Goal: Task Accomplishment & Management: Use online tool/utility

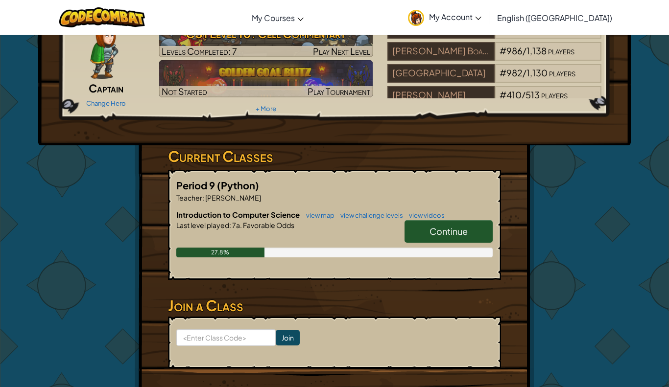
scroll to position [52, 0]
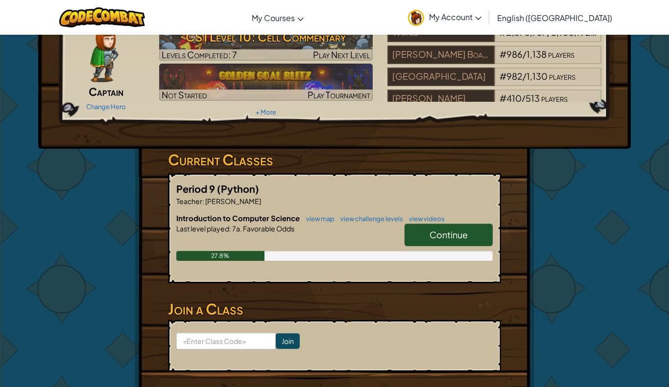
click at [446, 234] on span "Continue" at bounding box center [448, 234] width 38 height 11
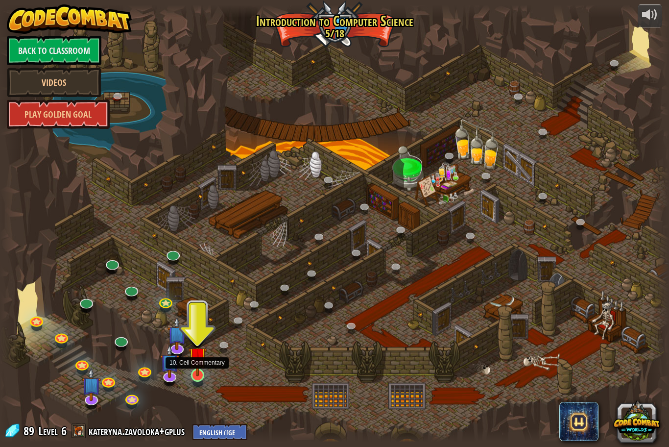
click at [200, 373] on img at bounding box center [198, 355] width 18 height 41
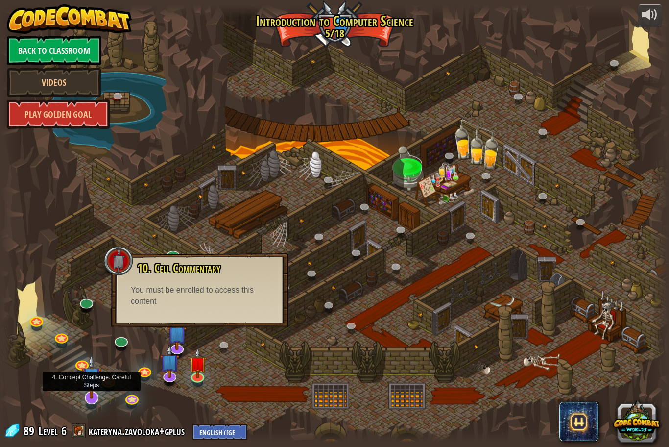
click at [88, 387] on img at bounding box center [92, 376] width 20 height 45
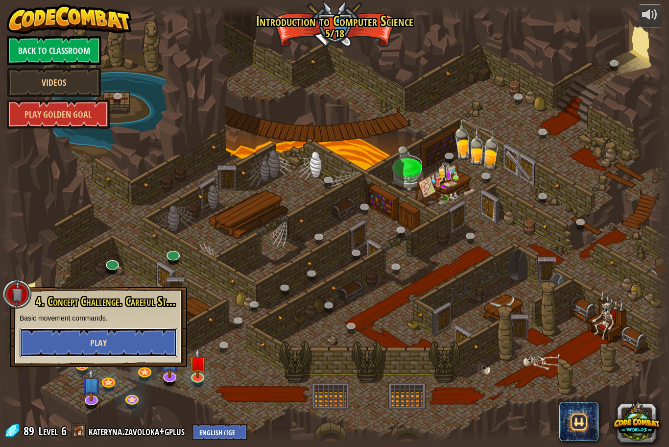
click at [83, 341] on button "Play" at bounding box center [99, 342] width 158 height 29
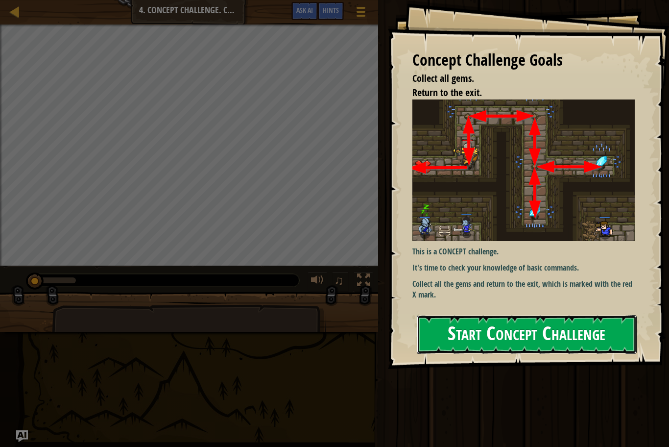
click at [485, 333] on button "Start Concept Challenge" at bounding box center [527, 334] width 220 height 39
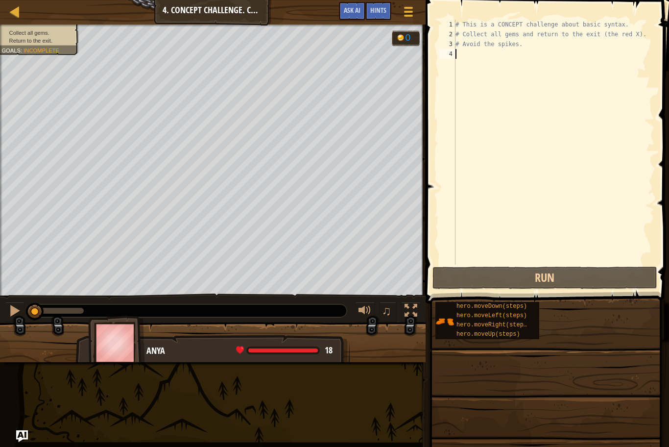
type textarea "e"
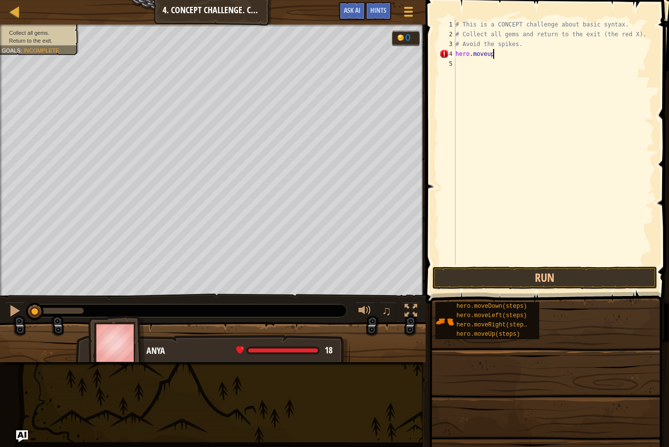
scroll to position [4, 5]
type textarea "hero.moveup()"
type textarea "hero.moveRight()"
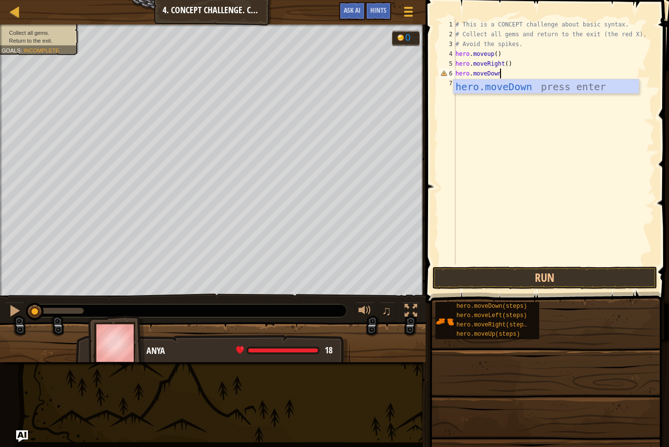
scroll to position [4, 6]
type textarea "hero.moveDown()"
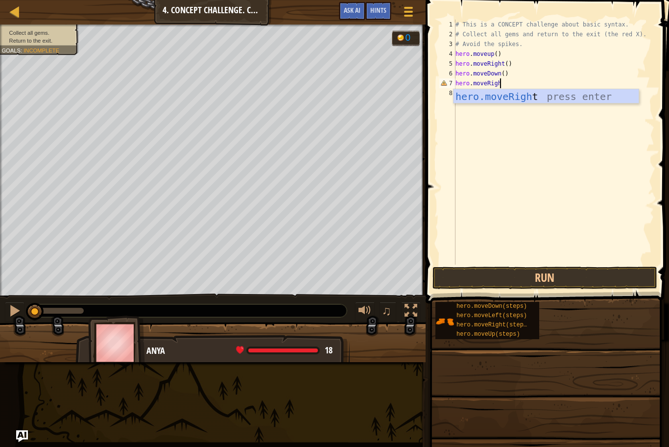
scroll to position [4, 6]
type textarea "hero.moveRight()"
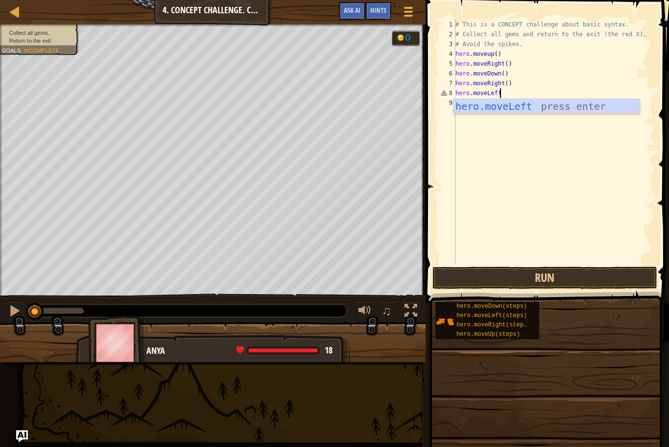
type textarea "hero.moveLeft()"
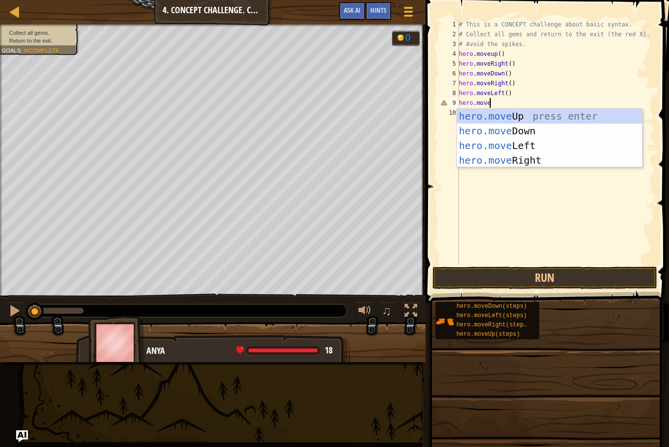
scroll to position [4, 4]
click at [499, 99] on div "# This is a CONCEPT challenge about basic syntax. # Collect all gems and return…" at bounding box center [555, 152] width 197 height 264
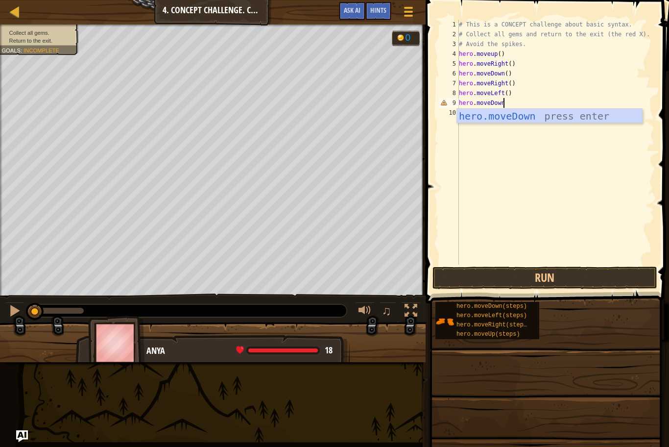
scroll to position [4, 6]
type textarea "hero.moveDown()"
type textarea "hero.moveUp(2)"
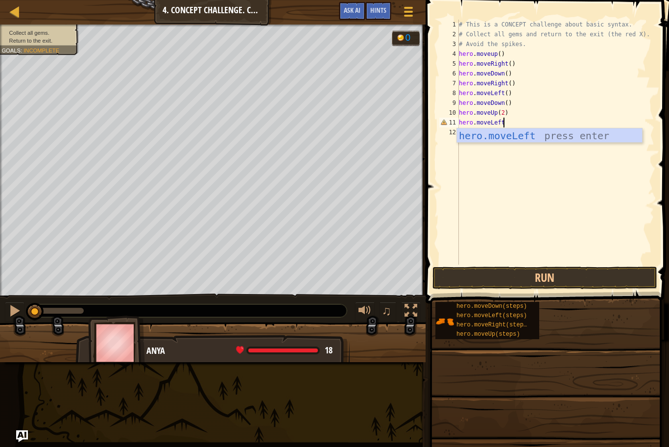
type textarea "hero.moveLeft()"
type textarea "hero.moveDown()"
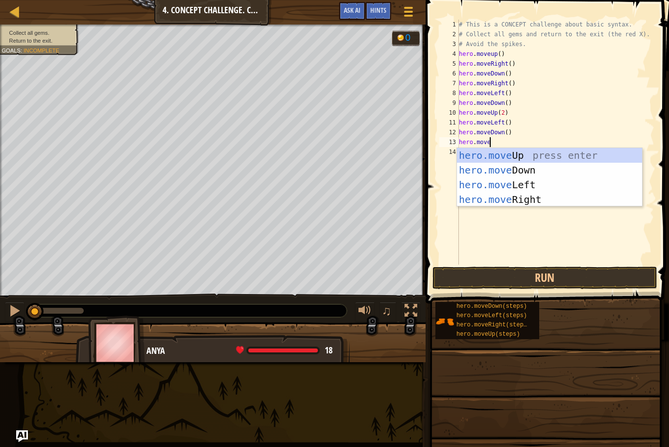
scroll to position [4, 4]
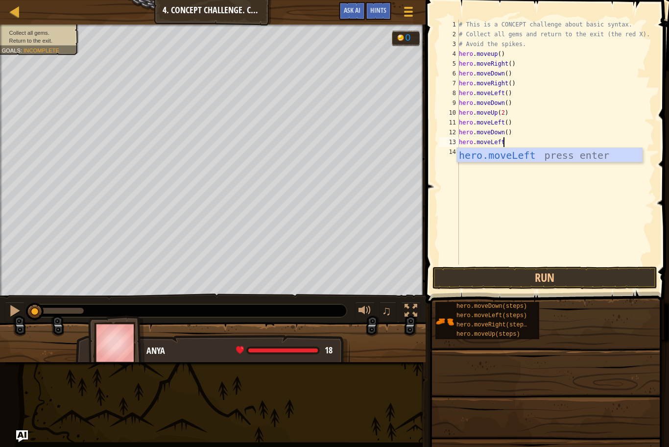
type textarea "hero.moveLeft()"
click at [490, 151] on div "# This is a CONCEPT challenge about basic syntax. # Collect all gems and return…" at bounding box center [555, 152] width 197 height 264
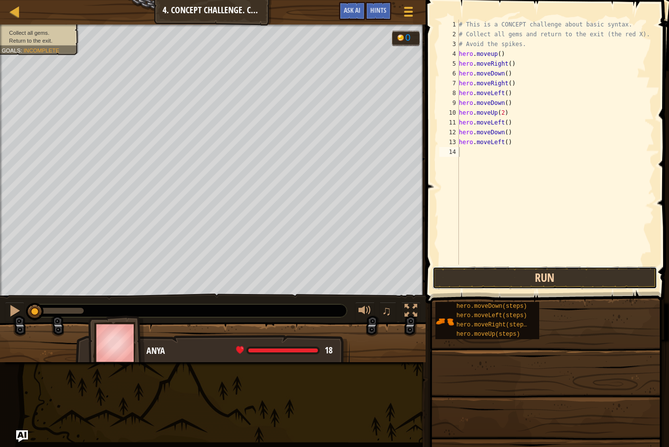
click at [481, 272] on button "Run" at bounding box center [544, 277] width 225 height 23
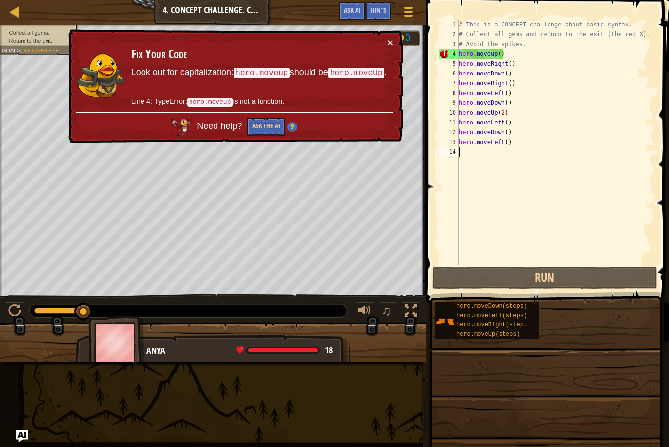
click at [494, 54] on div "# This is a CONCEPT challenge about basic syntax. # Collect all gems and return…" at bounding box center [555, 152] width 197 height 264
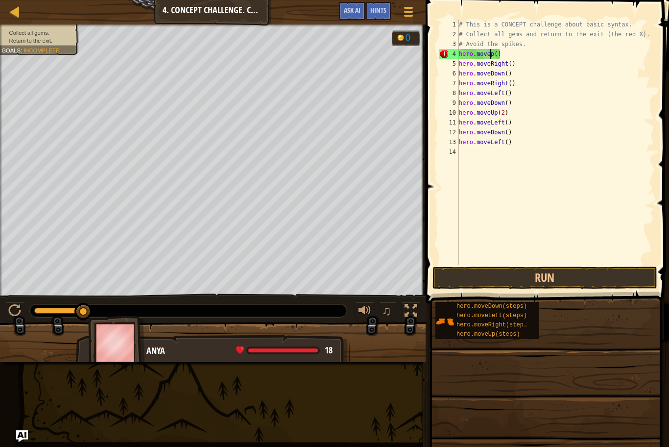
scroll to position [4, 5]
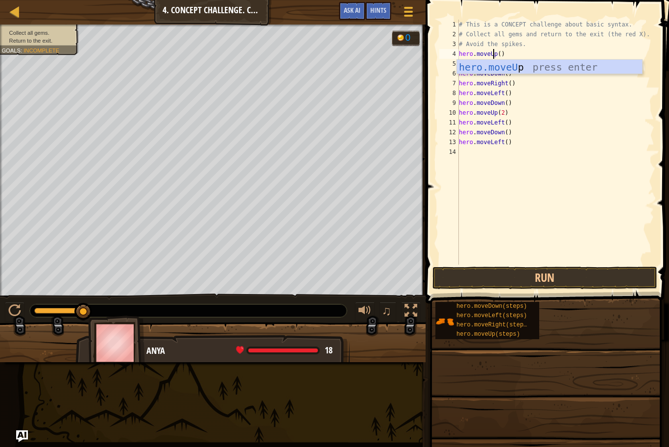
click at [510, 146] on div "# This is a CONCEPT challenge about basic syntax. # Collect all gems and return…" at bounding box center [555, 152] width 197 height 264
type textarea "hero.moveLeft()"
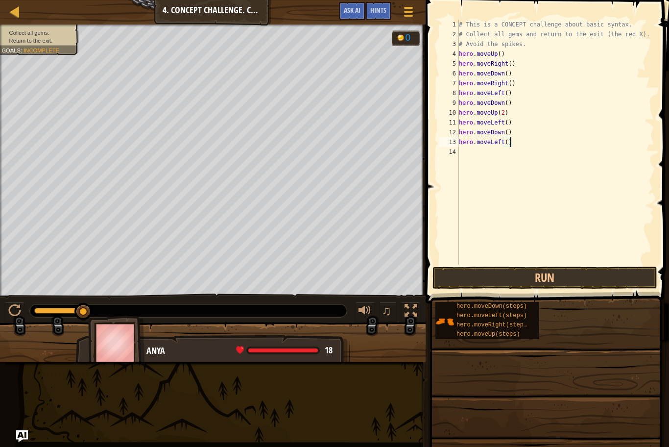
click at [478, 155] on div "# This is a CONCEPT challenge about basic syntax. # Collect all gems and return…" at bounding box center [555, 152] width 197 height 264
click at [543, 281] on button "Run" at bounding box center [544, 277] width 225 height 23
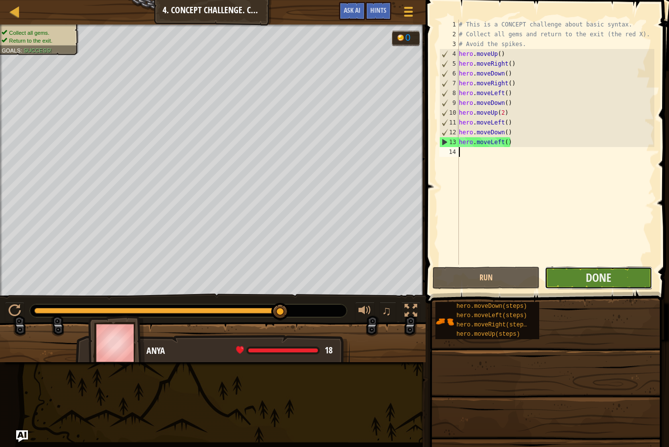
click at [561, 277] on button "Done" at bounding box center [597, 277] width 107 height 23
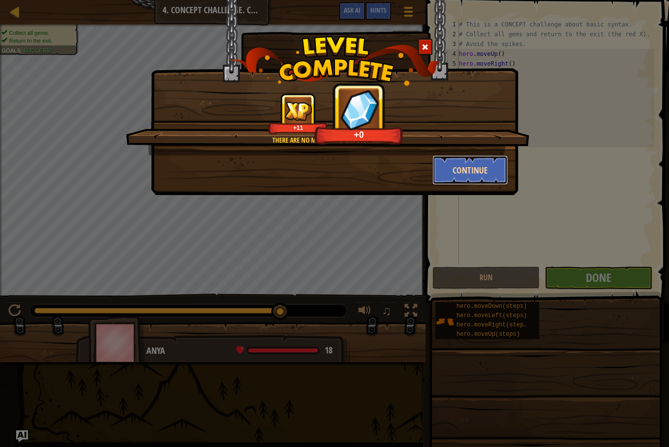
click at [461, 162] on button "Continue" at bounding box center [470, 169] width 76 height 29
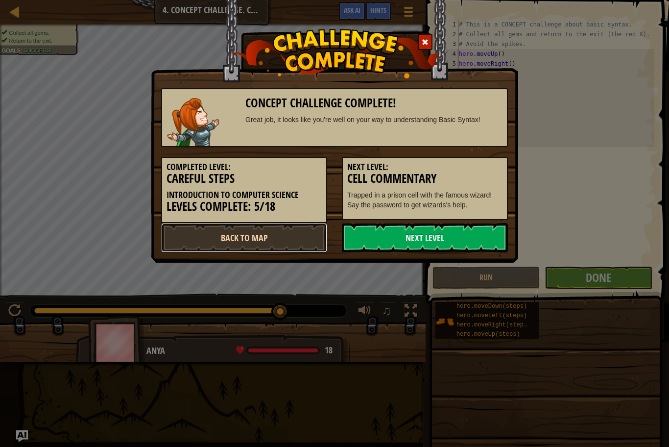
click at [255, 243] on link "Back to Map" at bounding box center [244, 237] width 166 height 29
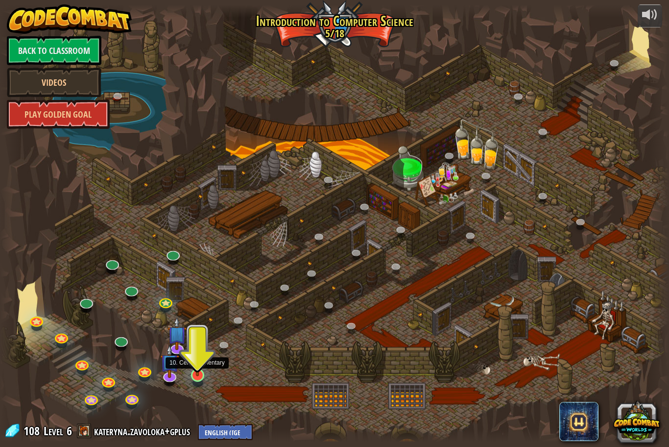
click at [198, 372] on img at bounding box center [198, 355] width 18 height 41
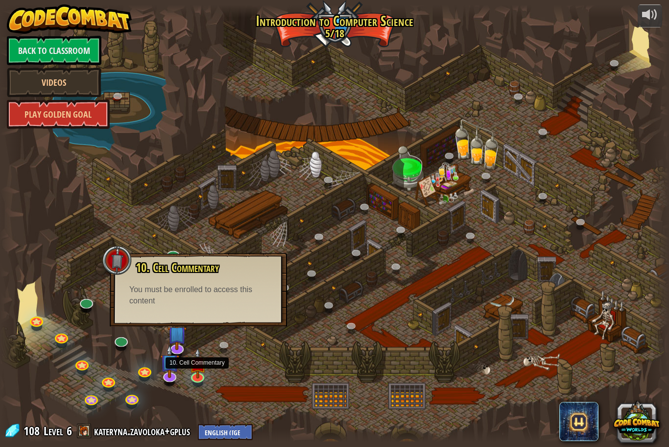
click at [247, 363] on div at bounding box center [334, 223] width 669 height 437
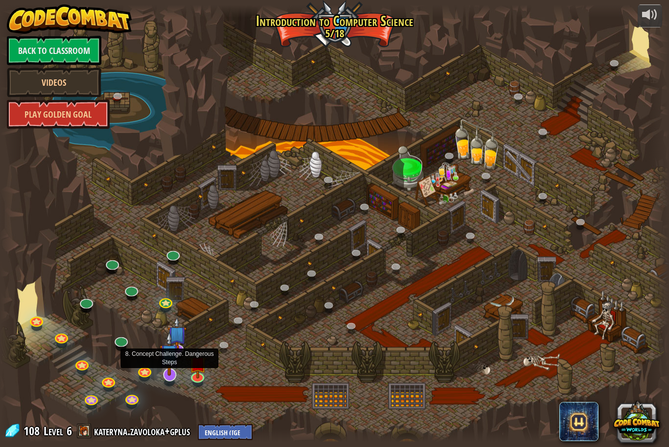
click at [174, 358] on img at bounding box center [170, 353] width 20 height 45
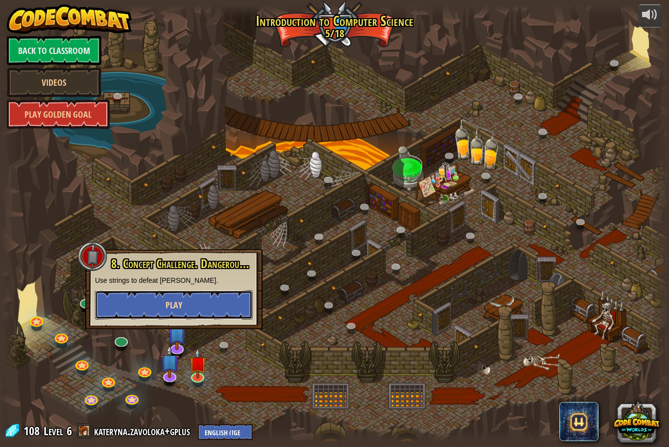
click at [144, 308] on button "Play" at bounding box center [174, 304] width 158 height 29
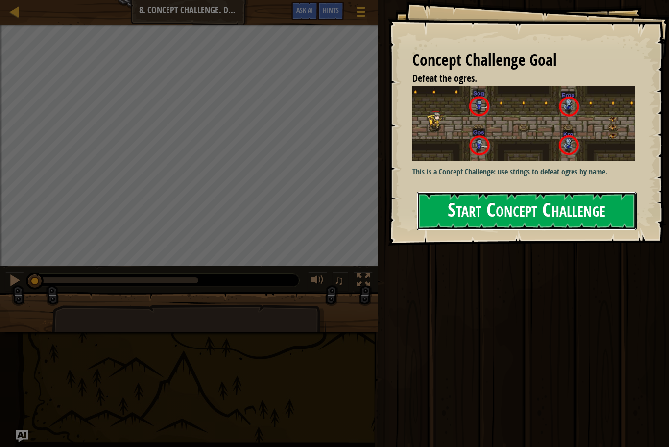
click at [457, 223] on button "Start Concept Challenge" at bounding box center [527, 210] width 220 height 39
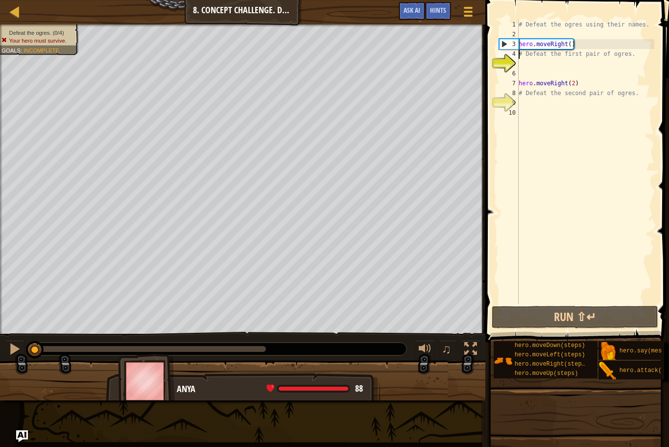
type textarea "hero.moveRight()"
click at [529, 58] on div "# Defeat the ogres using their names. hero . moveRight ( ) # Defeat the first p…" at bounding box center [586, 172] width 138 height 304
type textarea "# Defeat the first pair of ogres."
click at [548, 62] on div "# Defeat the ogres using their names. hero . moveRight ( ) # Defeat the first p…" at bounding box center [586, 172] width 138 height 304
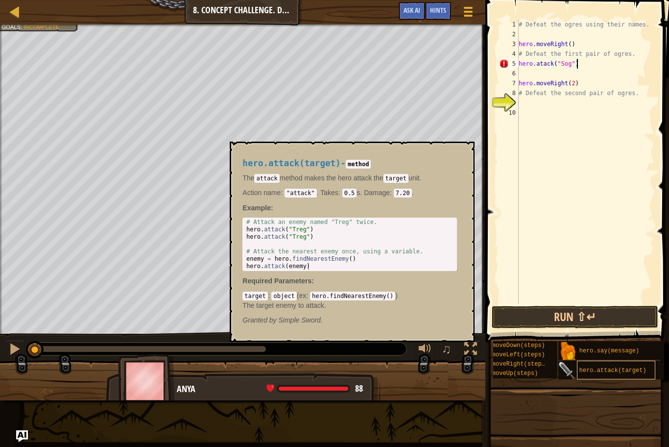
scroll to position [4, 8]
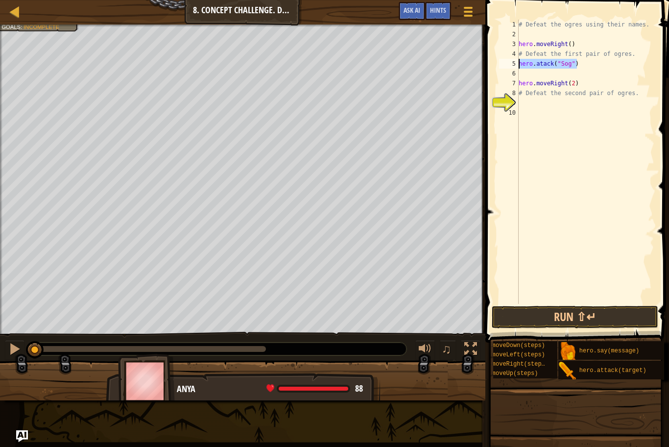
drag, startPoint x: 581, startPoint y: 65, endPoint x: 518, endPoint y: 61, distance: 63.3
click at [518, 61] on div "hero.atack("Sog") 1 2 3 4 5 6 7 8 9 10 # Defeat the ogres using their names. he…" at bounding box center [575, 162] width 157 height 284
click at [518, 71] on div "6" at bounding box center [509, 74] width 20 height 10
type textarea "hero.moveRight(2)"
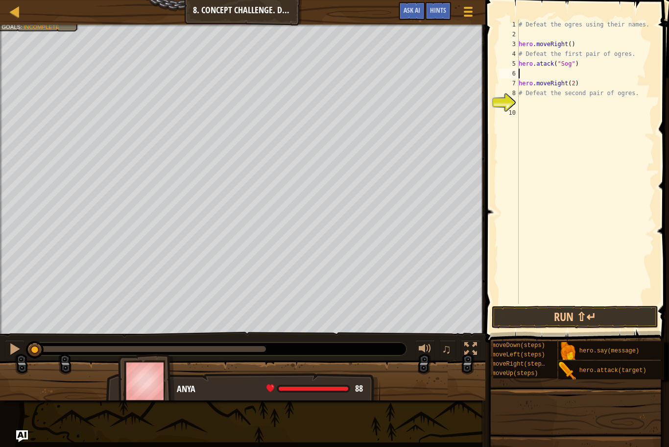
paste textarea "hero.atack("Sog")"
type textarea "hero.atack("Sog")"
click at [585, 309] on button "Run ⇧↵" at bounding box center [575, 317] width 166 height 23
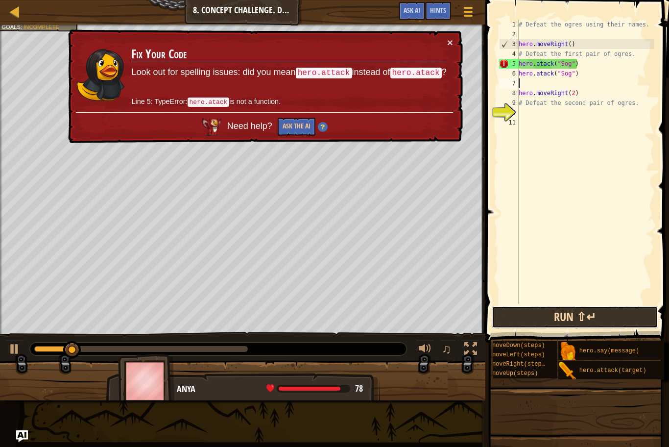
click at [585, 309] on button "Run ⇧↵" at bounding box center [575, 317] width 166 height 23
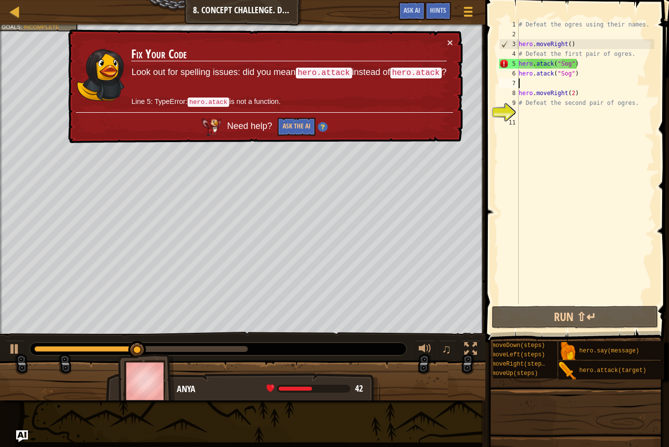
click at [539, 62] on div "# Defeat the ogres using their names. hero . moveRight ( ) # Defeat the first p…" at bounding box center [586, 172] width 138 height 304
type textarea "hero.attack("Sog")"
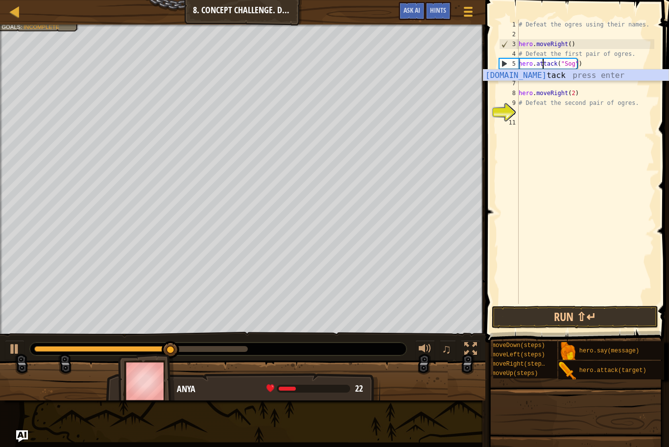
click at [546, 126] on div "# Defeat the ogres using their names. hero . moveRight ( ) # Defeat the first p…" at bounding box center [586, 172] width 138 height 304
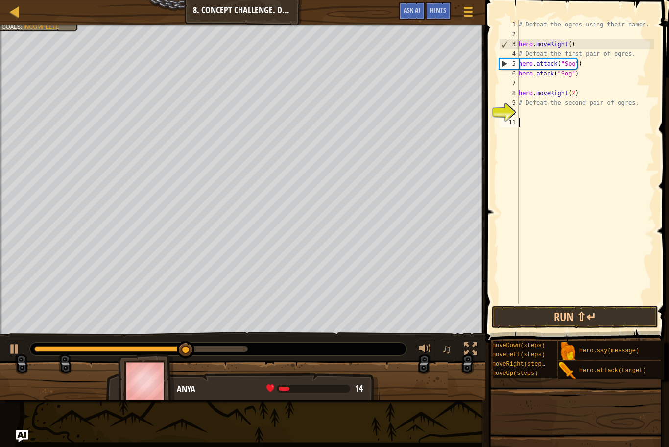
click at [542, 72] on div "# Defeat the ogres using their names. hero . moveRight ( ) # Defeat the first p…" at bounding box center [586, 172] width 138 height 304
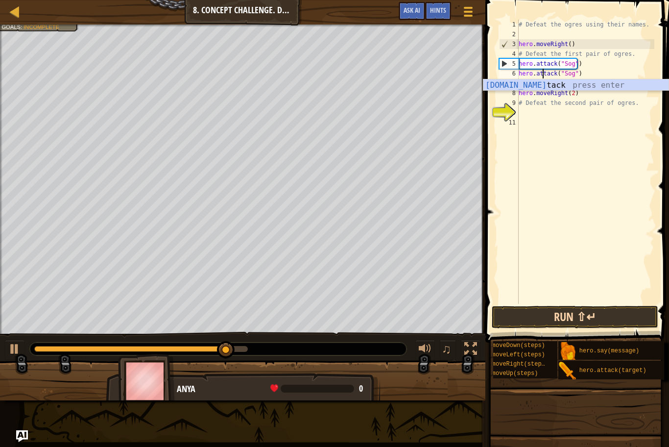
type textarea "hero.attack("Sog")"
click at [549, 322] on button "Run ⇧↵" at bounding box center [575, 317] width 166 height 23
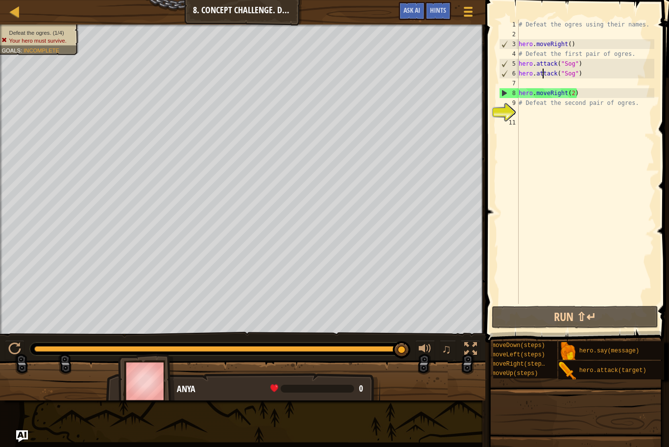
click at [536, 83] on div "# Defeat the ogres using their names. hero . moveRight ( ) # Defeat the first p…" at bounding box center [586, 172] width 138 height 304
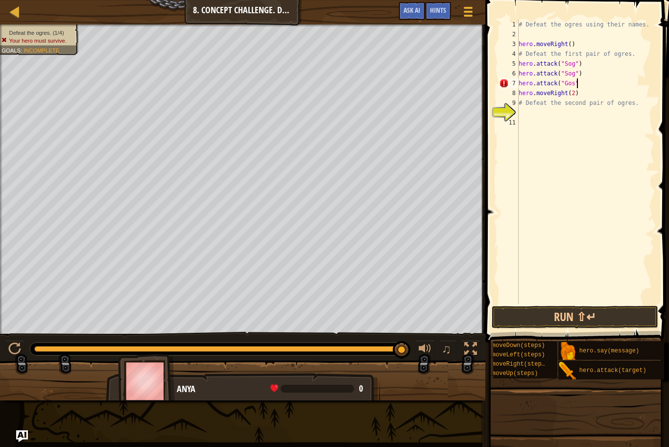
scroll to position [4, 8]
drag, startPoint x: 580, startPoint y: 82, endPoint x: 520, endPoint y: 81, distance: 59.7
click at [520, 81] on div "# Defeat the ogres using their names. hero . moveRight ( ) # Defeat the first p…" at bounding box center [586, 172] width 138 height 304
type textarea "hero.attack("Gos")"
click at [582, 87] on div "# Defeat the ogres using their names. hero . moveRight ( ) # Defeat the first p…" at bounding box center [586, 162] width 138 height 284
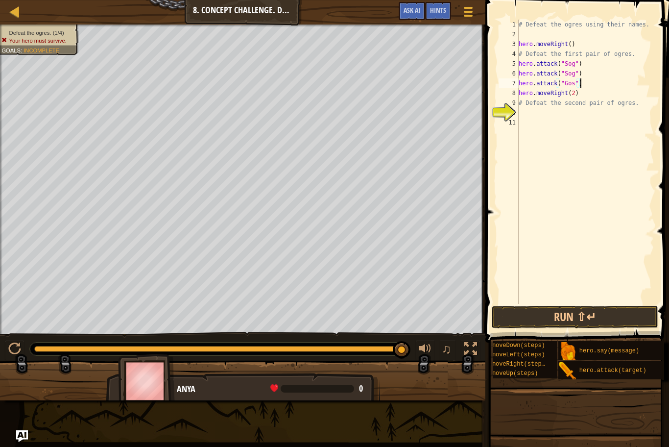
scroll to position [4, 0]
paste textarea "hero.attack("Gos")"
type textarea "hero.attack("Gos")"
click at [528, 121] on div "# Defeat the ogres using their names. hero . moveRight ( ) # Defeat the first p…" at bounding box center [586, 172] width 138 height 304
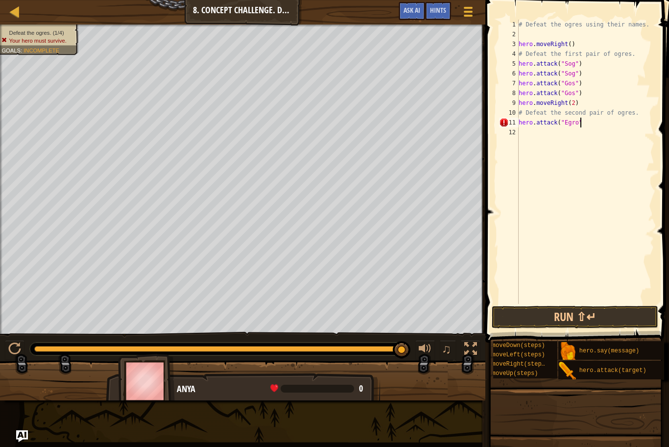
type textarea "hero.attack("Egro")"
click at [587, 126] on div "# Defeat the ogres using their names. hero . moveRight ( ) # Defeat the first p…" at bounding box center [586, 172] width 138 height 304
click at [554, 135] on div "# Defeat the ogres using their names. hero . moveRight ( ) # Defeat the first p…" at bounding box center [586, 172] width 138 height 304
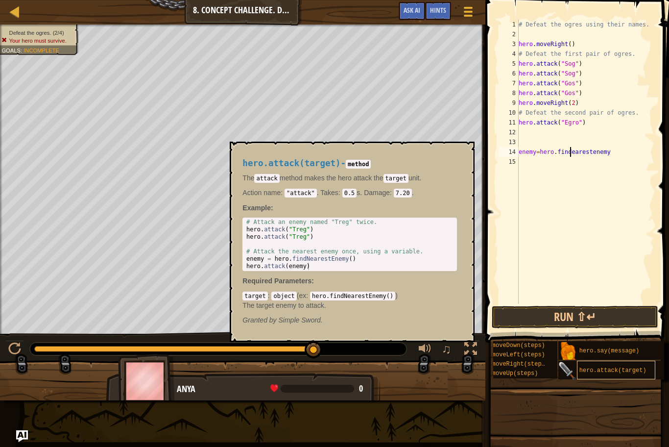
scroll to position [4, 8]
type textarea "enemy=hero.findNearestEnemy"
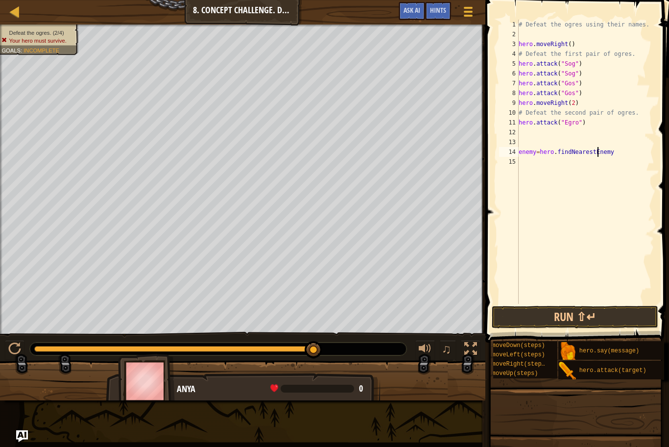
click at [556, 165] on div "# Defeat the ogres using their names. hero . moveRight ( ) # Defeat the first p…" at bounding box center [586, 172] width 138 height 304
click at [621, 154] on div "# Defeat the ogres using their names. hero . moveRight ( ) # Defeat the first p…" at bounding box center [586, 172] width 138 height 304
click at [555, 310] on button "Run ⇧↵" at bounding box center [575, 317] width 166 height 23
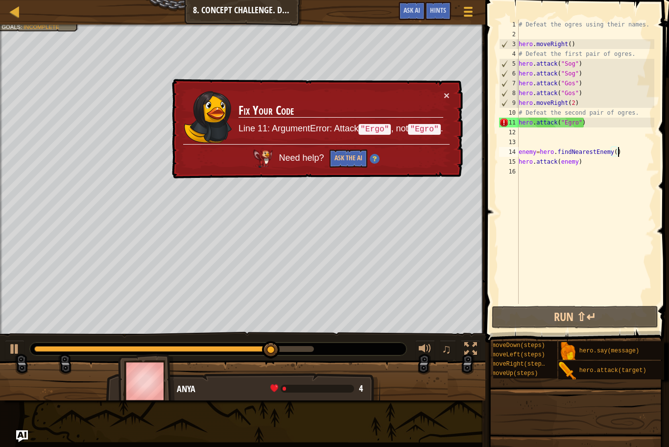
click at [567, 123] on div "# Defeat the ogres using their names. hero . moveRight ( ) # Defeat the first p…" at bounding box center [586, 172] width 138 height 304
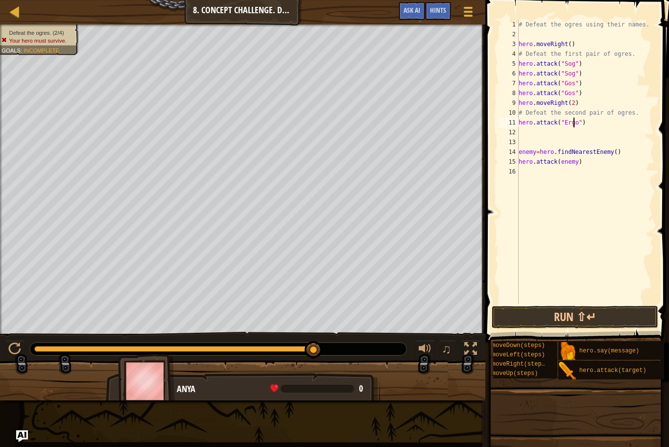
scroll to position [4, 8]
click at [560, 320] on button "Run ⇧↵" at bounding box center [575, 317] width 166 height 23
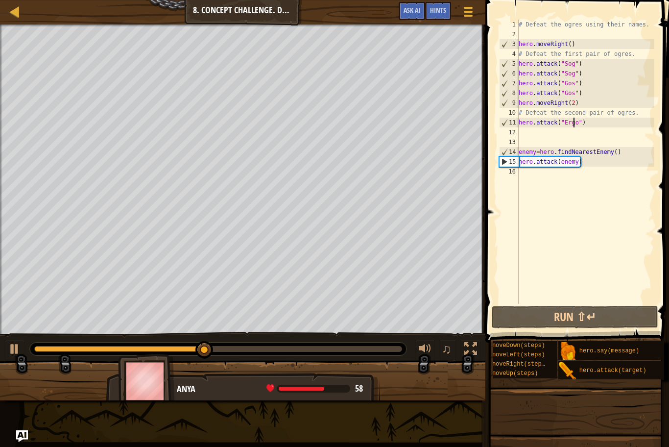
click at [614, 153] on div "# Defeat the ogres using their names. hero . moveRight ( ) # Defeat the first p…" at bounding box center [586, 172] width 138 height 304
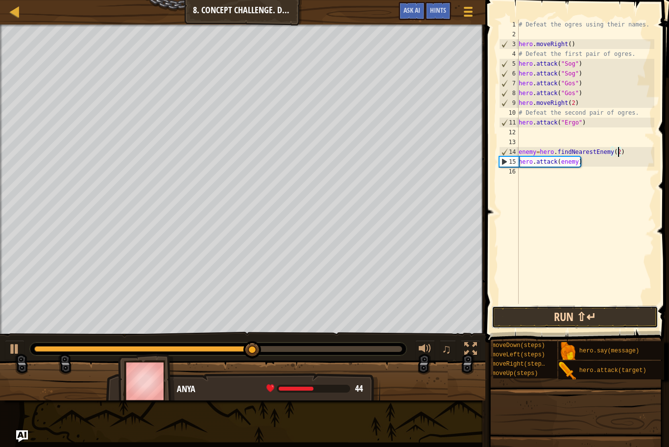
click at [548, 309] on button "Run ⇧↵" at bounding box center [575, 317] width 166 height 23
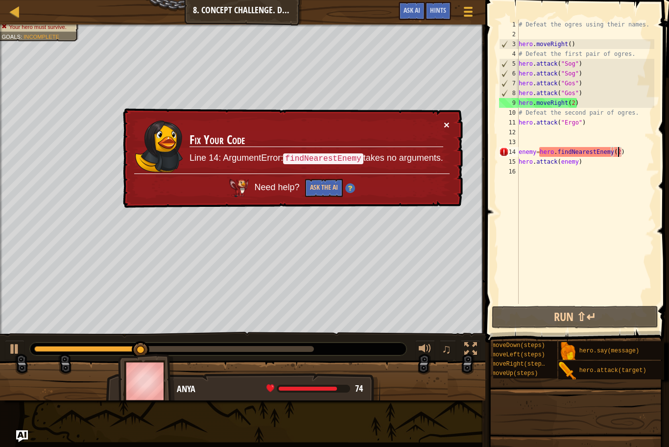
click at [447, 126] on button "×" at bounding box center [447, 124] width 6 height 10
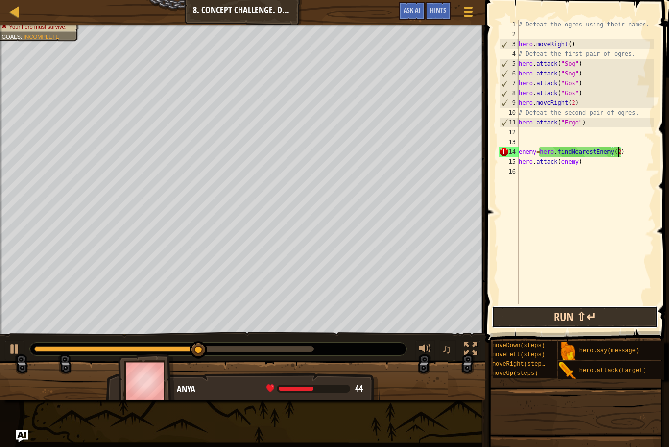
click at [544, 316] on button "Run ⇧↵" at bounding box center [575, 317] width 166 height 23
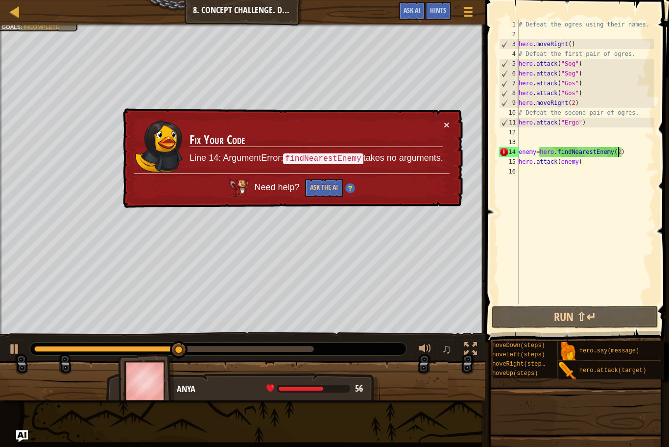
scroll to position [4, 14]
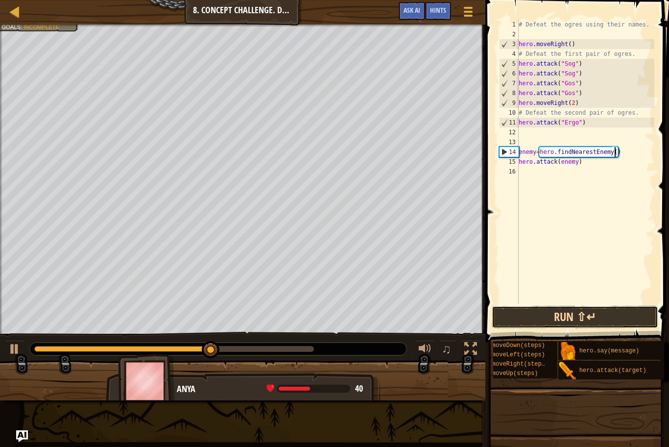
click at [541, 318] on button "Run ⇧↵" at bounding box center [575, 317] width 166 height 23
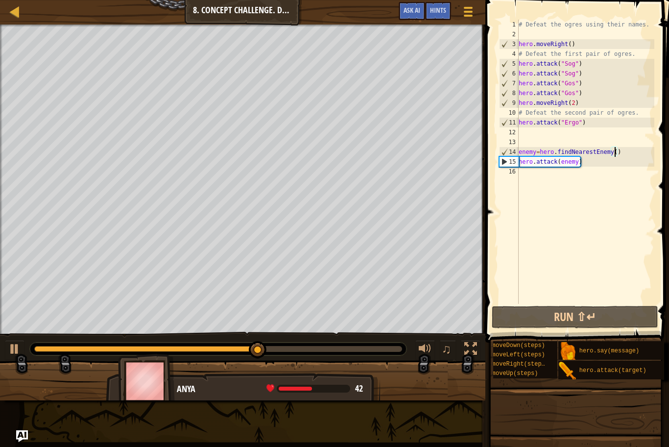
click at [586, 160] on div "# Defeat the ogres using their names. hero . moveRight ( ) # Defeat the first p…" at bounding box center [586, 172] width 138 height 304
type textarea "hero.attack(enemy)"
click at [585, 165] on div "# Defeat the ogres using their names. hero . moveRight ( ) # Defeat the first p…" at bounding box center [586, 172] width 138 height 304
click at [587, 172] on div "# Defeat the ogres using their names. hero . moveRight ( ) # Defeat the first p…" at bounding box center [586, 172] width 138 height 304
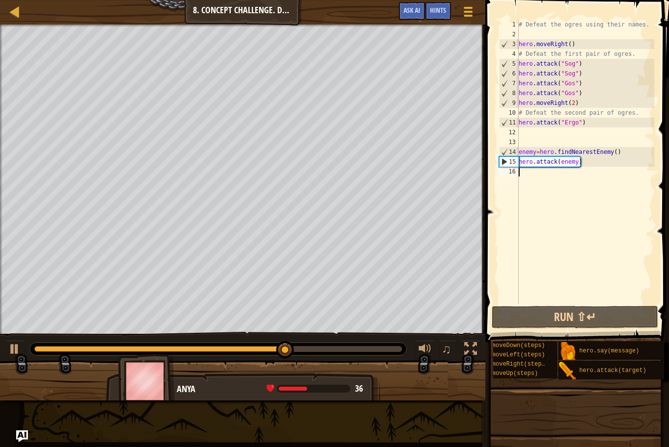
scroll to position [4, 0]
drag, startPoint x: 588, startPoint y: 166, endPoint x: 519, endPoint y: 148, distance: 70.8
click at [519, 148] on div "# Defeat the ogres using their names. hero . moveRight ( ) # Defeat the first p…" at bounding box center [586, 172] width 138 height 304
type textarea "enemy=hero.findNearestEnemy() hero.attack(enemy)"
click at [522, 173] on div "# Defeat the ogres using their names. hero . moveRight ( ) # Defeat the first p…" at bounding box center [586, 172] width 138 height 304
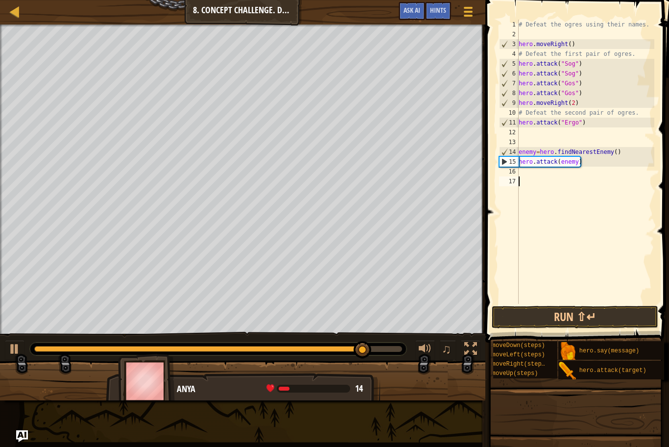
paste textarea "hero.attack(enemy)"
type textarea "hero.attack(enemy)"
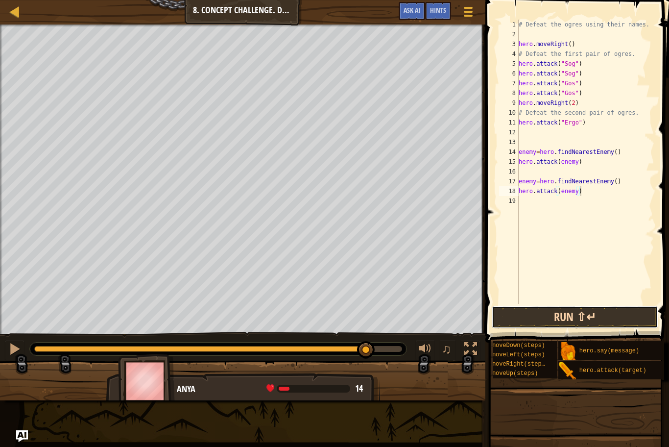
click at [570, 307] on button "Run ⇧↵" at bounding box center [575, 317] width 166 height 23
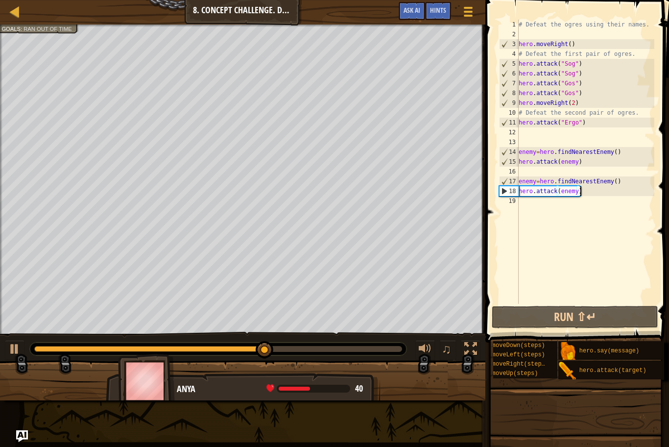
click at [532, 202] on div "# Defeat the ogres using their names. hero . moveRight ( ) # Defeat the first p…" at bounding box center [586, 172] width 138 height 304
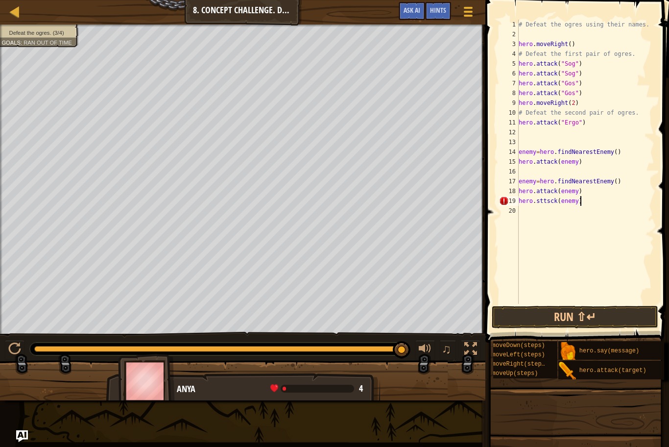
scroll to position [4, 8]
click at [579, 323] on button "Run ⇧↵" at bounding box center [575, 317] width 166 height 23
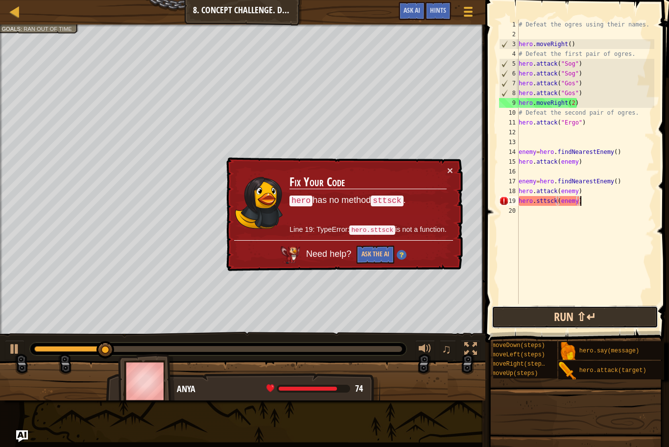
click at [579, 323] on button "Run ⇧↵" at bounding box center [575, 317] width 166 height 23
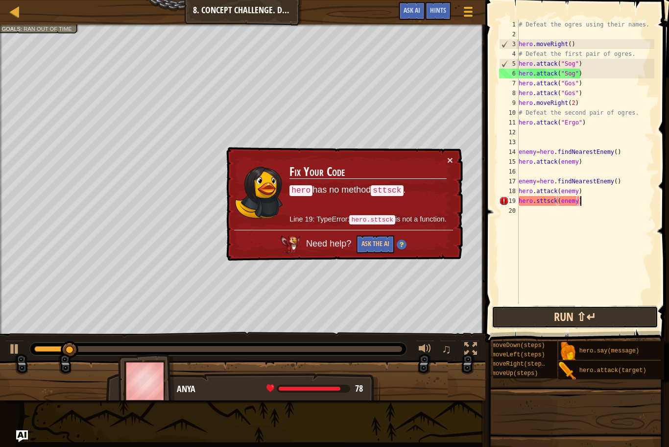
click at [579, 323] on button "Run ⇧↵" at bounding box center [575, 317] width 166 height 23
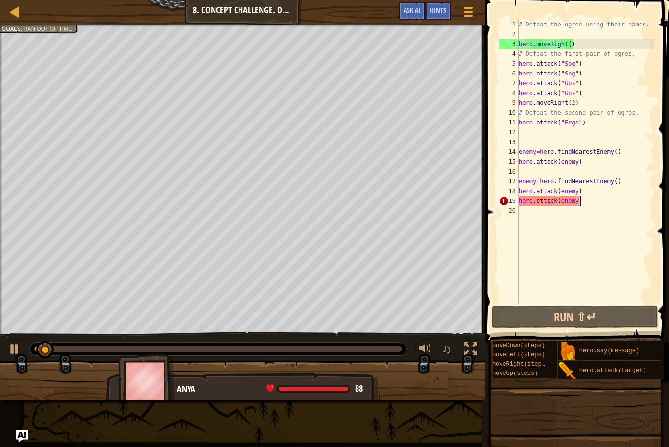
click at [551, 200] on div "# Defeat the ogres using their names. hero . moveRight ( ) # Defeat the first p…" at bounding box center [586, 172] width 138 height 304
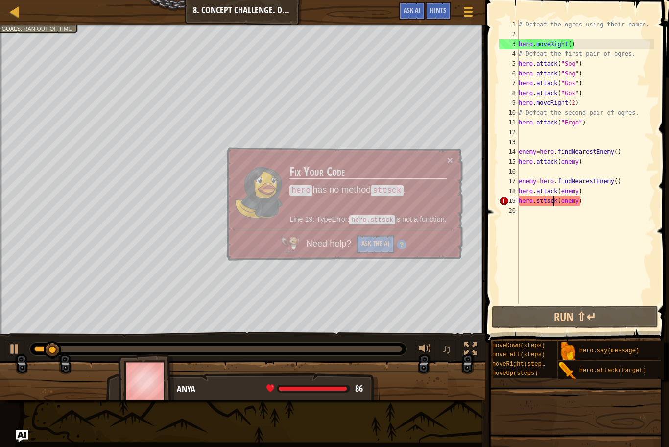
click at [551, 200] on div "# Defeat the ogres using their names. hero . moveRight ( ) # Defeat the first p…" at bounding box center [586, 172] width 138 height 304
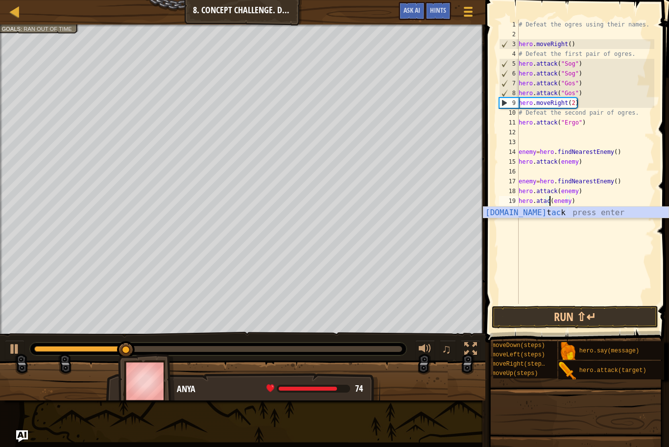
scroll to position [4, 5]
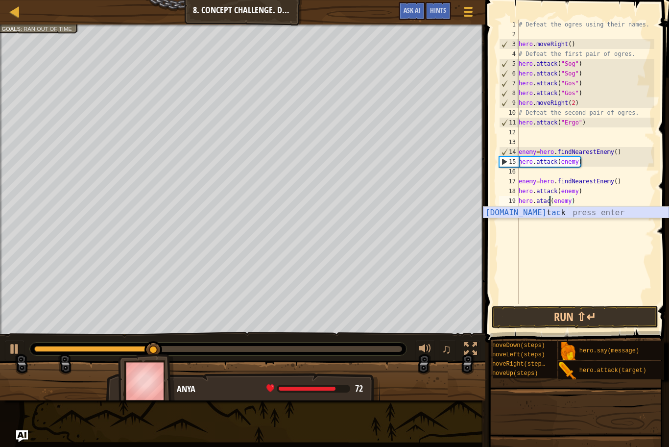
click at [551, 213] on div "[DOMAIN_NAME] t ac k press enter" at bounding box center [575, 224] width 185 height 35
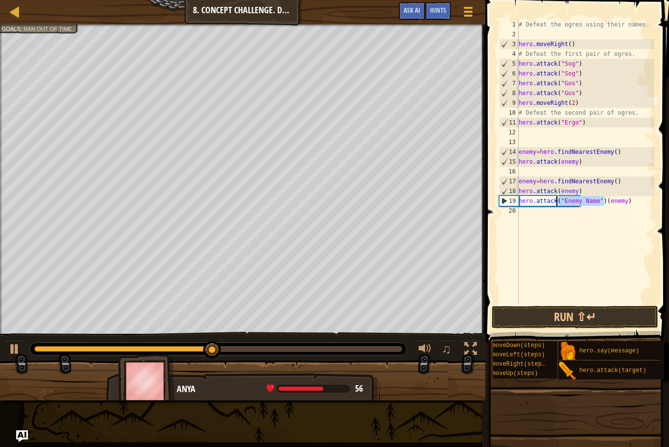
drag, startPoint x: 603, startPoint y: 202, endPoint x: 556, endPoint y: 199, distance: 47.1
click at [556, 199] on div "# Defeat the ogres using their names. hero . moveRight ( ) # Defeat the first p…" at bounding box center [586, 172] width 138 height 304
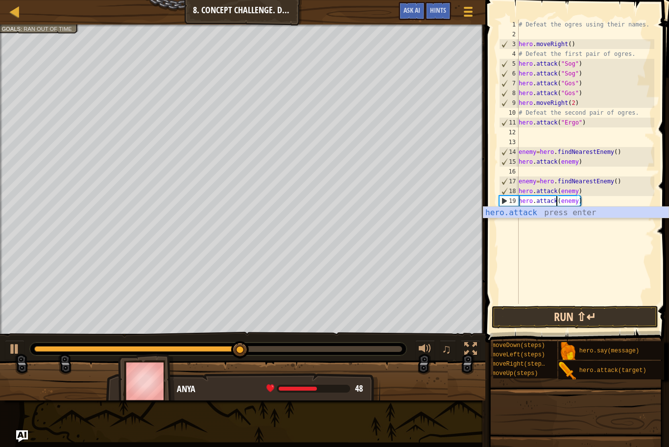
type textarea "hero.attack(enemy)"
click at [556, 315] on button "Run ⇧↵" at bounding box center [575, 317] width 166 height 23
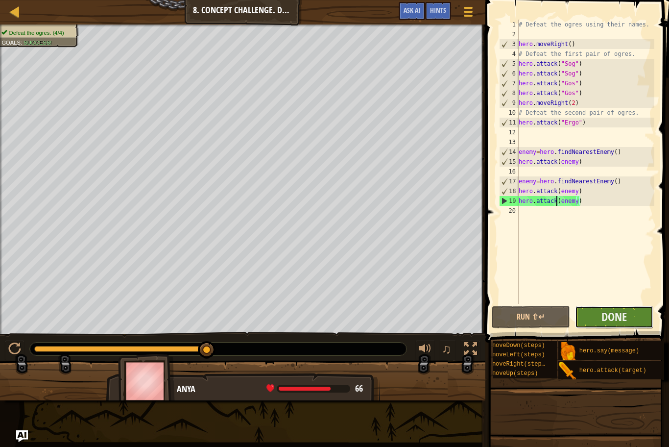
click at [596, 320] on button "Done" at bounding box center [614, 317] width 78 height 23
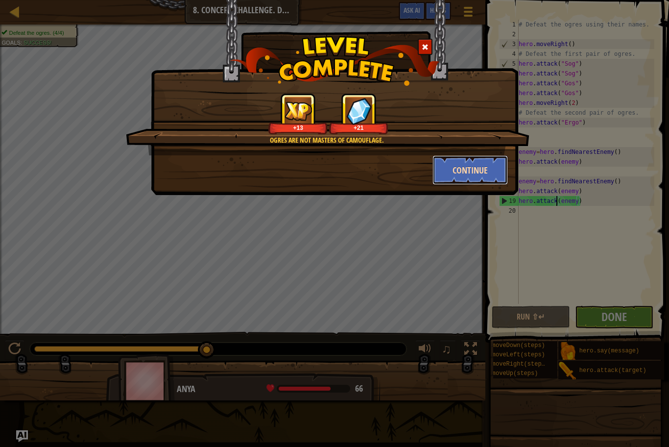
click at [458, 170] on button "Continue" at bounding box center [470, 169] width 76 height 29
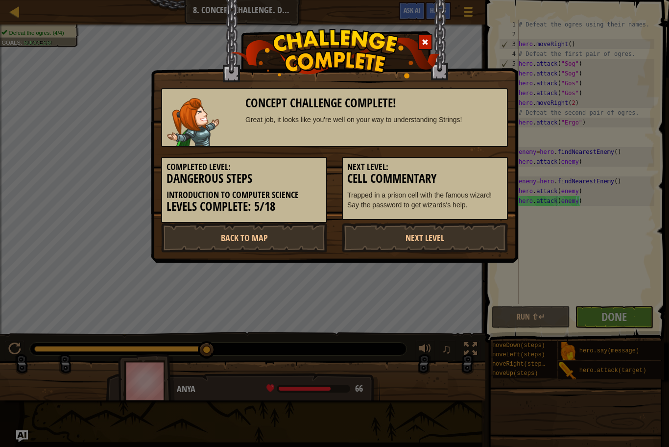
click at [483, 167] on h5 "Next Level:" at bounding box center [424, 167] width 155 height 10
click at [231, 228] on link "Back to Map" at bounding box center [244, 237] width 166 height 29
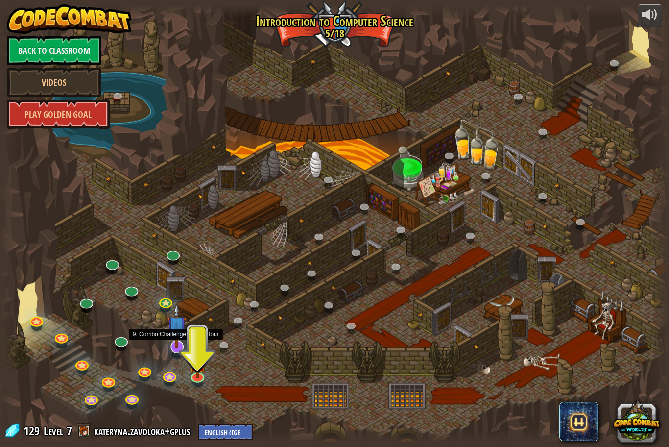
click at [175, 340] on img at bounding box center [177, 325] width 20 height 45
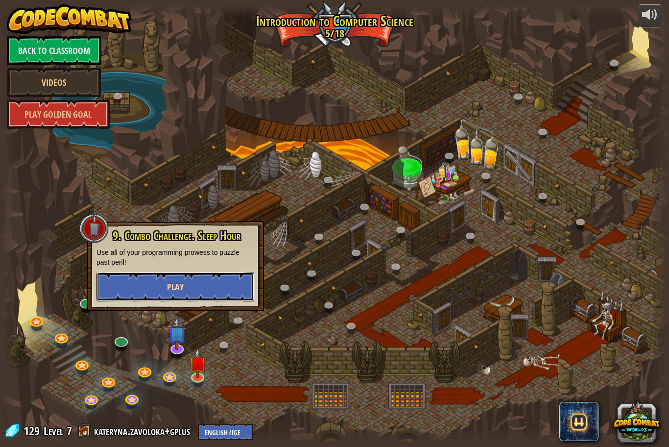
click at [194, 279] on button "Play" at bounding box center [175, 286] width 158 height 29
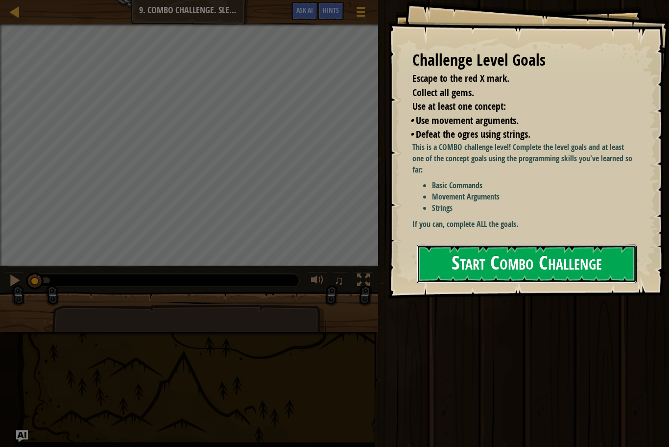
click at [452, 255] on button "Start Combo Challenge" at bounding box center [527, 263] width 220 height 39
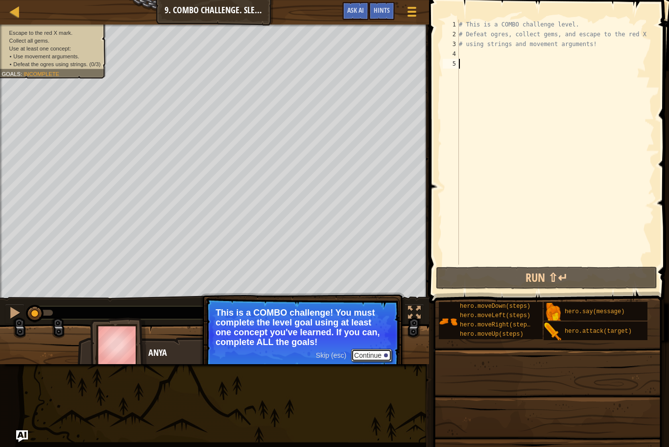
click at [381, 357] on button "Continue" at bounding box center [371, 355] width 41 height 13
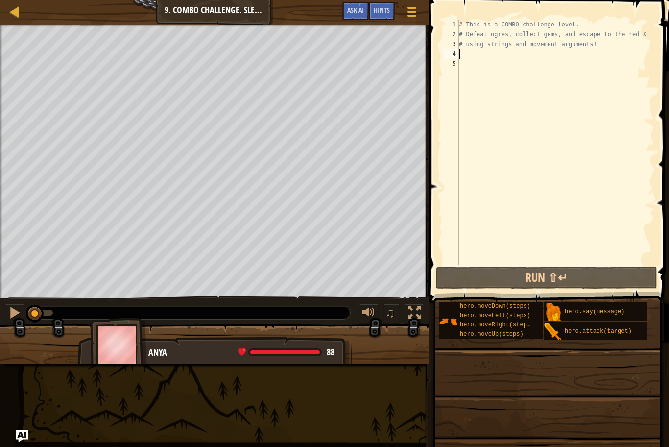
click at [461, 51] on div "# This is a COMBO challenge level. # Defeat [PERSON_NAME], collect gems, and es…" at bounding box center [555, 152] width 197 height 264
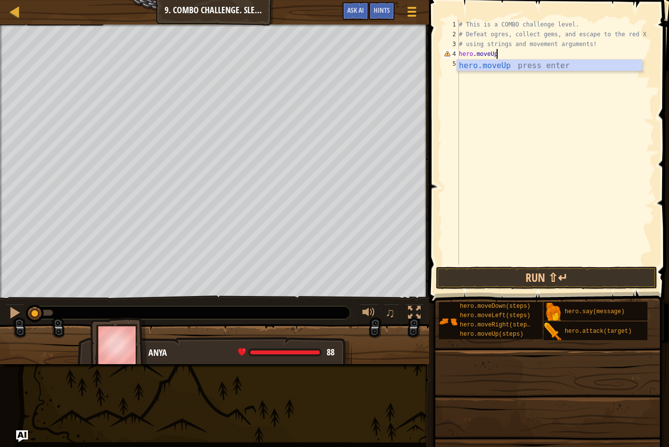
scroll to position [4, 5]
type textarea "hero.moveUp()"
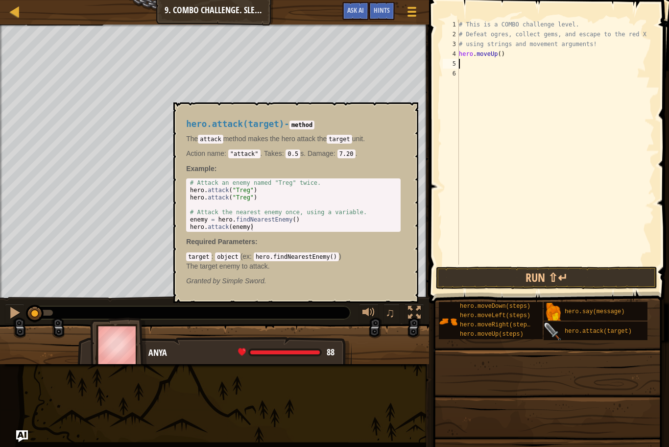
click at [559, 329] on img at bounding box center [552, 331] width 19 height 19
click at [580, 330] on span "hero.attack(target)" at bounding box center [598, 331] width 67 height 7
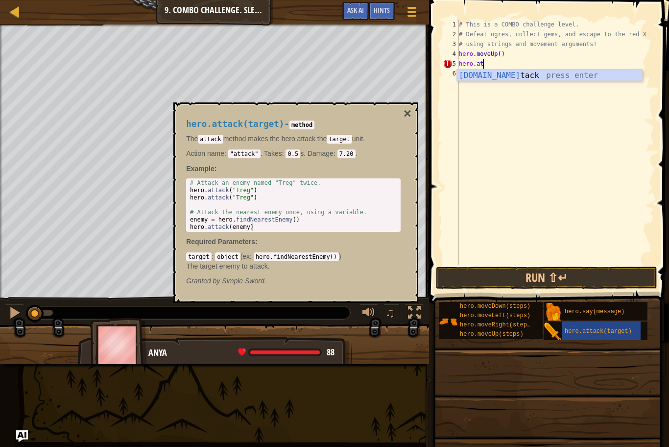
scroll to position [4, 3]
click at [519, 75] on div "hero.att ack press enter" at bounding box center [549, 87] width 185 height 35
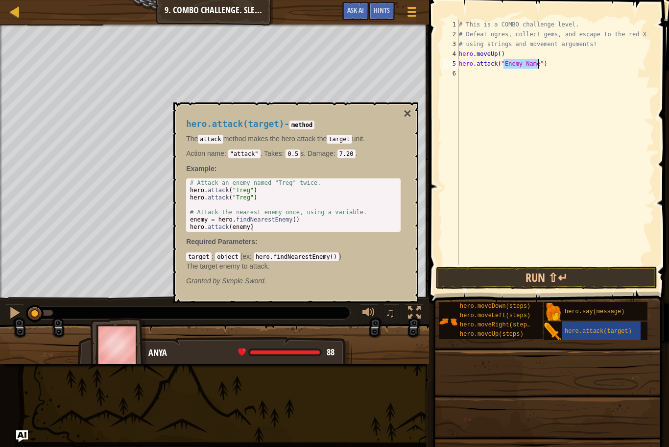
click at [518, 62] on div "# This is a COMBO challenge level. # Defeat [PERSON_NAME], collect gems, and es…" at bounding box center [555, 142] width 197 height 245
click at [518, 62] on div "# This is a COMBO challenge level. # Defeat [PERSON_NAME], collect gems, and es…" at bounding box center [555, 152] width 197 height 264
click at [518, 62] on div "# This is a COMBO challenge level. # Defeat [PERSON_NAME], collect gems, and es…" at bounding box center [555, 142] width 197 height 245
click at [518, 62] on div "# This is a COMBO challenge level. # Defeat [PERSON_NAME], collect gems, and es…" at bounding box center [555, 152] width 197 height 264
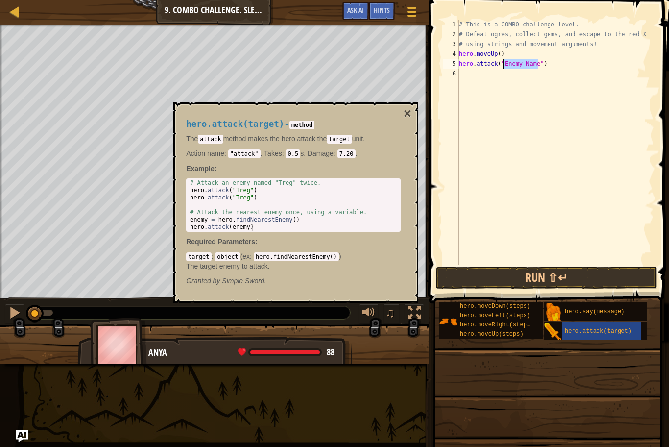
drag, startPoint x: 538, startPoint y: 65, endPoint x: 502, endPoint y: 59, distance: 36.1
click at [502, 59] on div "# This is a COMBO challenge level. # Defeat [PERSON_NAME], collect gems, and es…" at bounding box center [555, 152] width 197 height 264
type textarea "hero.attack("Rexxar")"
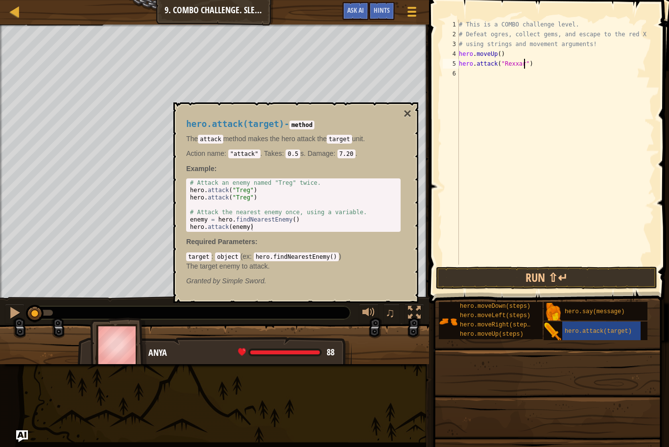
click at [542, 66] on div "# This is a COMBO challenge level. # Defeat [PERSON_NAME], collect gems, and es…" at bounding box center [555, 152] width 197 height 264
click at [495, 76] on div "# This is a COMBO challenge level. # Defeat [PERSON_NAME], collect gems, and es…" at bounding box center [555, 152] width 197 height 264
drag, startPoint x: 530, startPoint y: 64, endPoint x: 460, endPoint y: 64, distance: 70.5
click at [460, 64] on div "# This is a COMBO challenge level. # Defeat [PERSON_NAME], collect gems, and es…" at bounding box center [555, 152] width 197 height 264
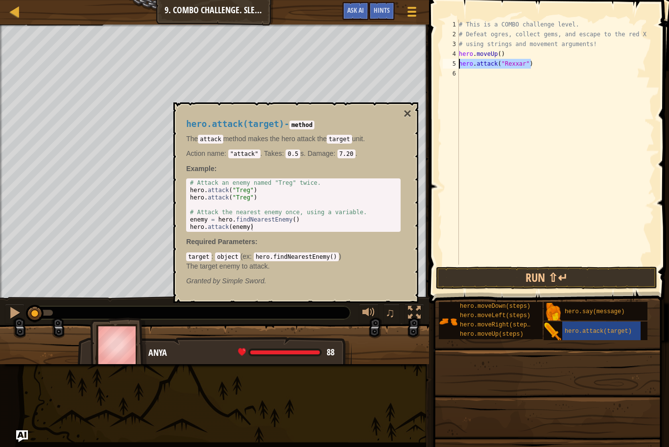
type textarea "hero.attack("Rexxar")"
click at [461, 76] on div "# This is a COMBO challenge level. # Defeat [PERSON_NAME], collect gems, and es…" at bounding box center [555, 152] width 197 height 264
paste textarea "hero.attack("Rexxar")"
type textarea "hero.attack("Rexxar")"
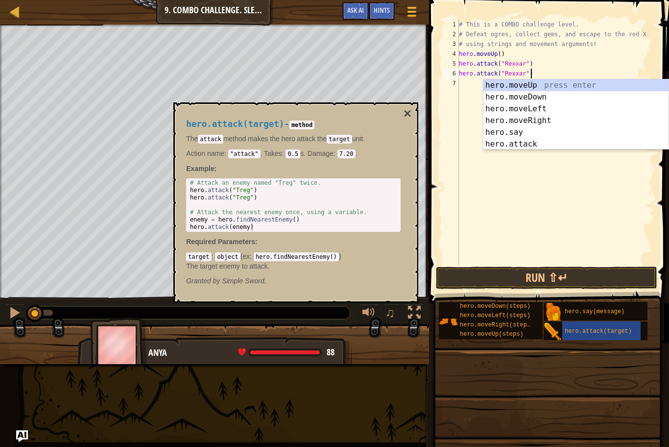
click at [469, 83] on div "# This is a COMBO challenge level. # Defeat [PERSON_NAME], collect gems, and es…" at bounding box center [555, 152] width 197 height 264
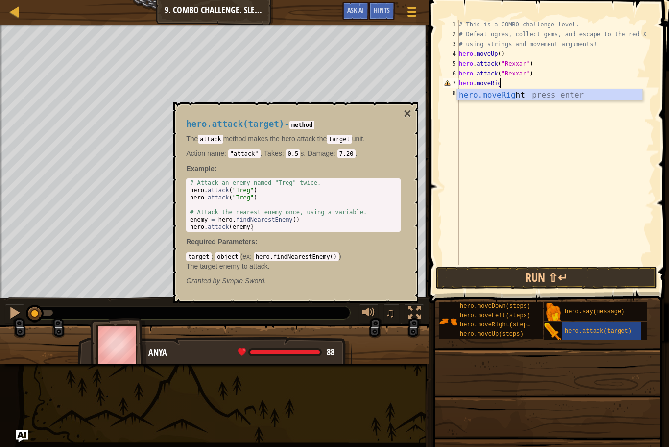
scroll to position [4, 6]
type textarea "hero.moveRight()"
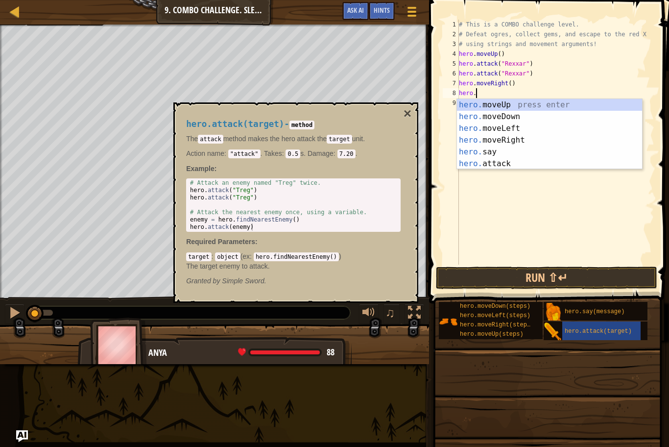
scroll to position [4, 2]
click at [485, 160] on div "hero. moveUp press enter hero. moveDown press enter hero. moveLeft press enter …" at bounding box center [549, 146] width 185 height 94
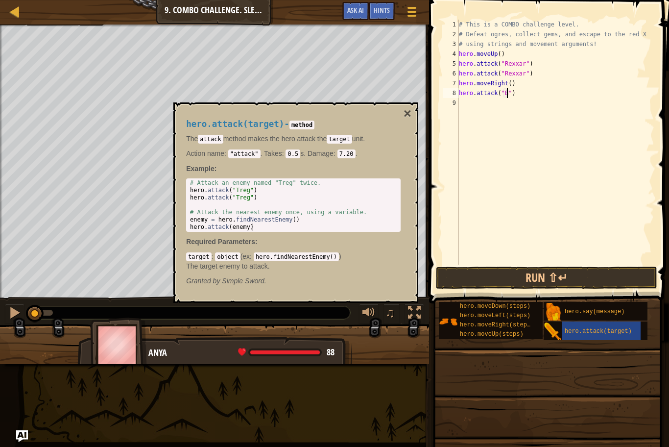
scroll to position [4, 8]
type textarea "hero.attack("Brack")"
drag, startPoint x: 529, startPoint y: 95, endPoint x: 459, endPoint y: 93, distance: 69.6
click at [459, 93] on div "# This is a COMBO challenge level. # Defeat [PERSON_NAME], collect gems, and es…" at bounding box center [555, 152] width 197 height 264
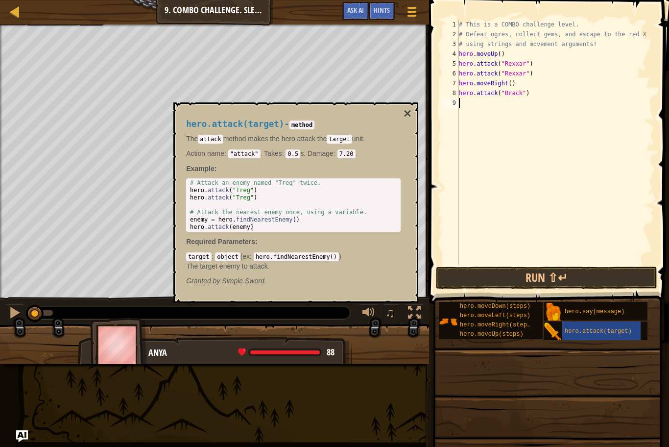
click at [467, 105] on div "# This is a COMBO challenge level. # Defeat [PERSON_NAME], collect gems, and es…" at bounding box center [555, 152] width 197 height 264
paste textarea "hero.attack("Brack")"
click at [467, 105] on div "# This is a COMBO challenge level. # Defeat [PERSON_NAME], collect gems, and es…" at bounding box center [555, 152] width 197 height 264
type textarea "hero.attack("Brack")"
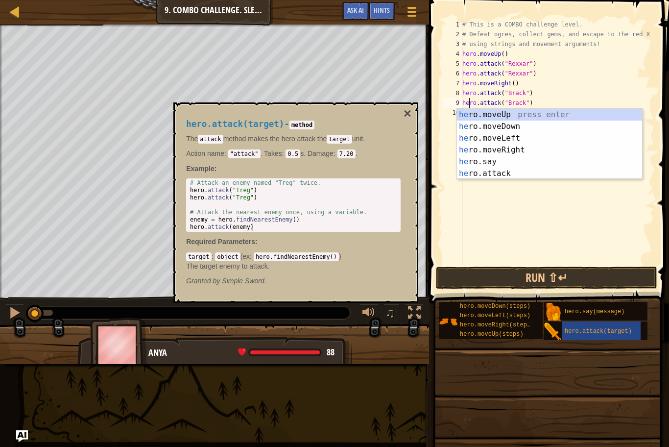
click at [488, 204] on div "# This is a COMBO challenge level. # Defeat [PERSON_NAME], collect gems, and es…" at bounding box center [557, 152] width 194 height 264
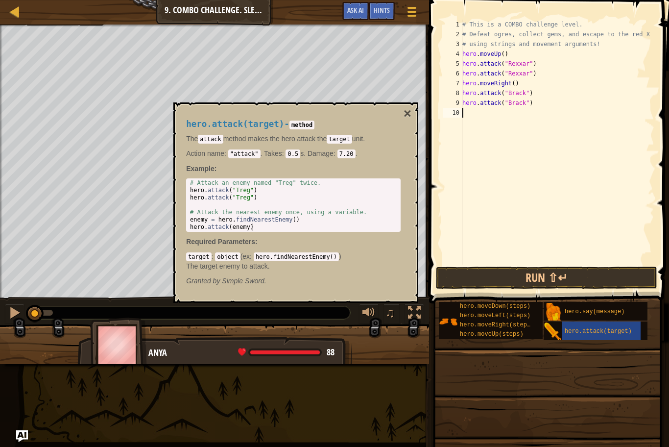
click at [412, 113] on div "hero.attack(target) - method The attack method makes the hero attack the target…" at bounding box center [295, 202] width 245 height 200
click at [406, 112] on button "×" at bounding box center [407, 114] width 8 height 14
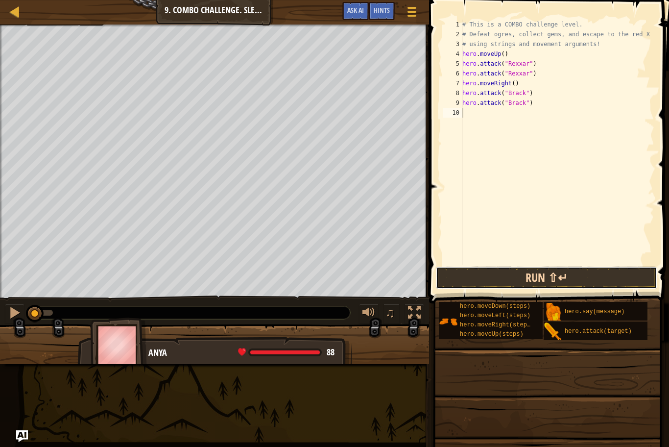
click at [455, 276] on button "Run ⇧↵" at bounding box center [546, 277] width 221 height 23
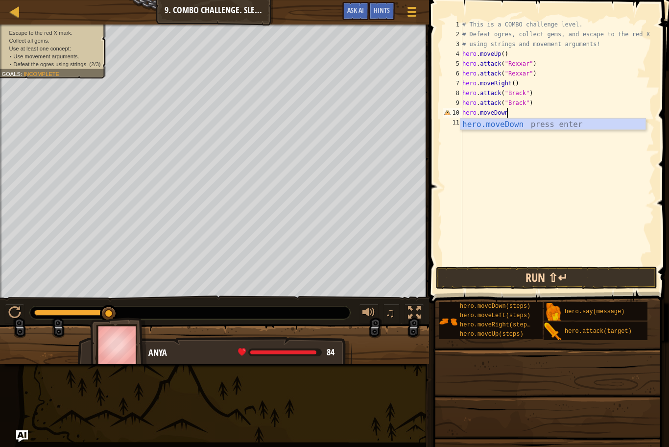
scroll to position [4, 7]
type textarea "hero.moveDown()"
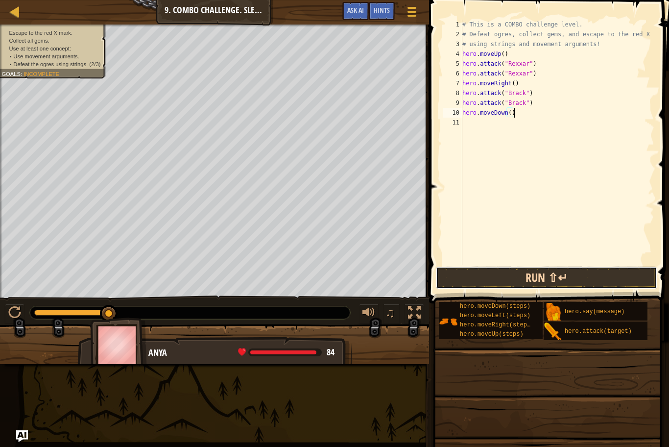
click at [486, 284] on button "Run ⇧↵" at bounding box center [546, 277] width 221 height 23
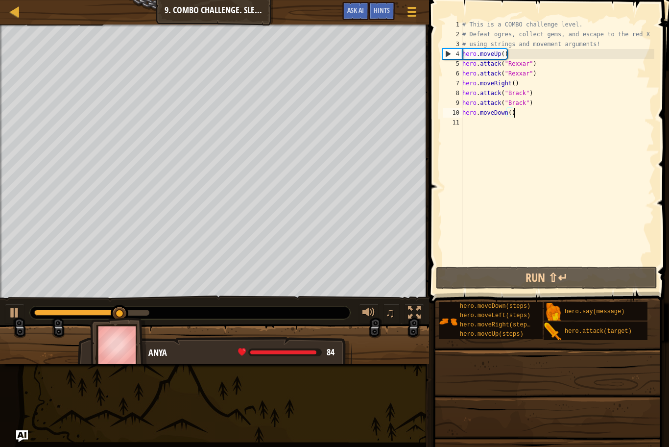
click at [495, 118] on div "# This is a COMBO challenge level. # Defeat [PERSON_NAME], collect gems, and es…" at bounding box center [557, 152] width 194 height 264
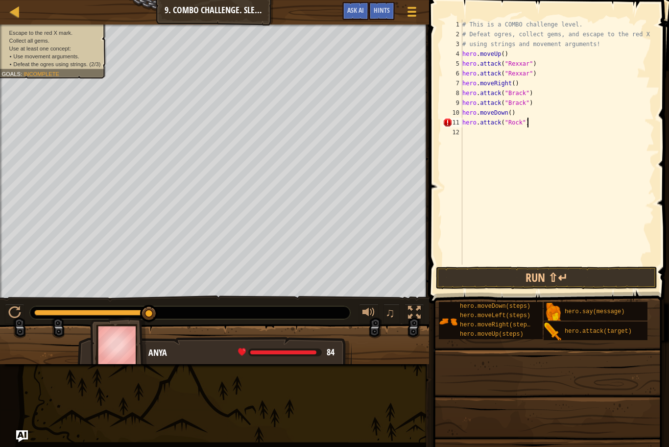
scroll to position [4, 9]
click at [476, 281] on button "Run ⇧↵" at bounding box center [546, 277] width 221 height 23
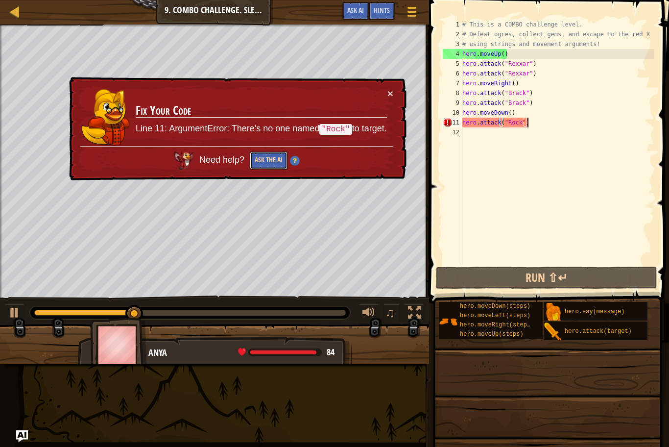
click at [269, 160] on button "Ask the AI" at bounding box center [269, 160] width 38 height 18
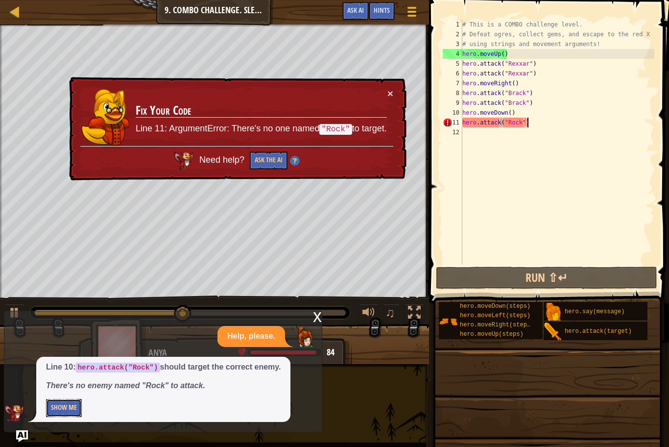
click at [70, 387] on button "Show Me" at bounding box center [64, 408] width 36 height 18
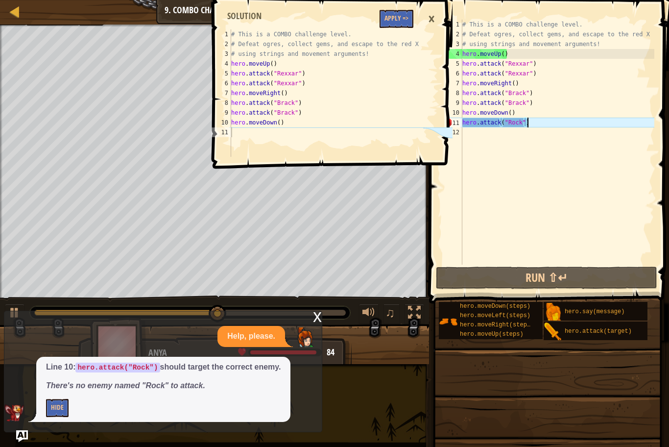
click at [430, 16] on div "×" at bounding box center [431, 19] width 17 height 23
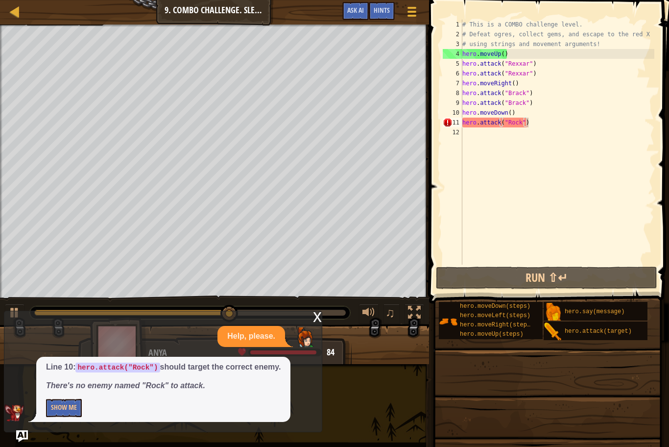
click at [512, 120] on div "# This is a COMBO challenge level. # Defeat [PERSON_NAME], collect gems, and es…" at bounding box center [557, 152] width 194 height 264
drag, startPoint x: 529, startPoint y: 125, endPoint x: 463, endPoint y: 114, distance: 67.1
click at [463, 114] on div "# This is a COMBO challenge level. # Defeat [PERSON_NAME], collect gems, and es…" at bounding box center [557, 152] width 194 height 264
type textarea "hero.moveDown() hero.attack("Rock")"
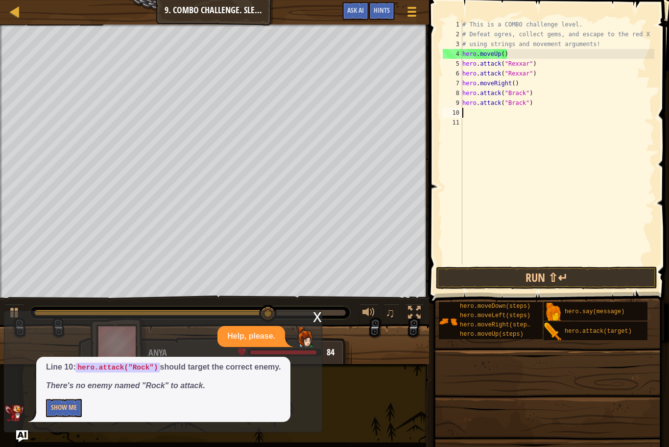
scroll to position [4, 0]
click at [18, 12] on div at bounding box center [15, 11] width 12 height 12
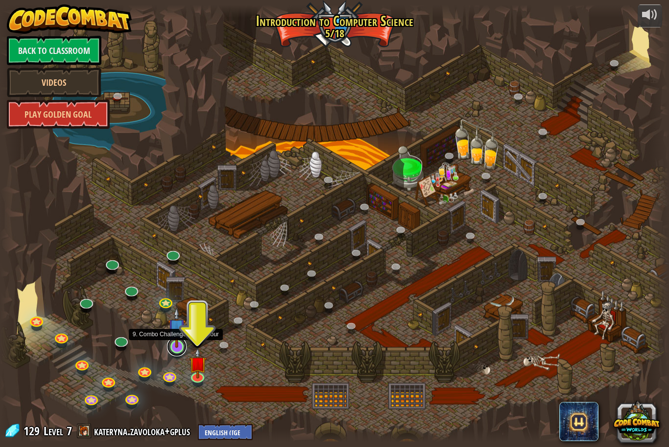
click at [179, 349] on link at bounding box center [177, 346] width 20 height 20
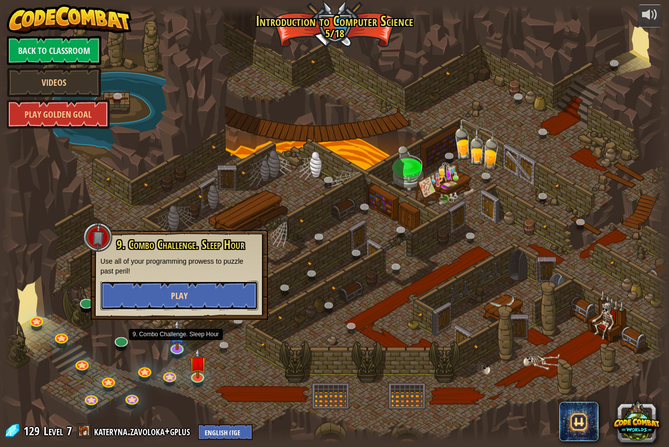
click at [168, 303] on button "Play" at bounding box center [179, 295] width 158 height 29
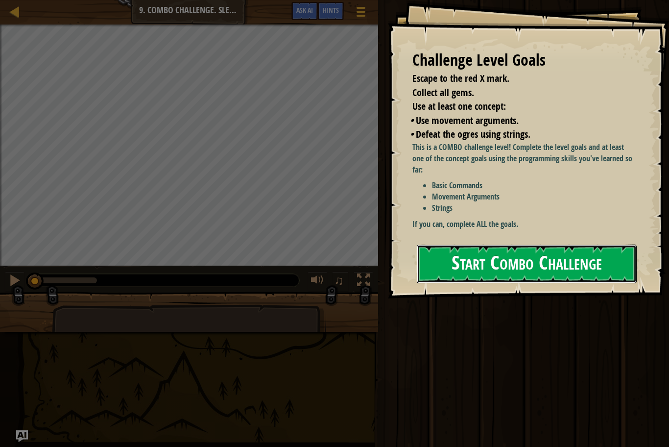
click at [434, 276] on button "Start Combo Challenge" at bounding box center [527, 263] width 220 height 39
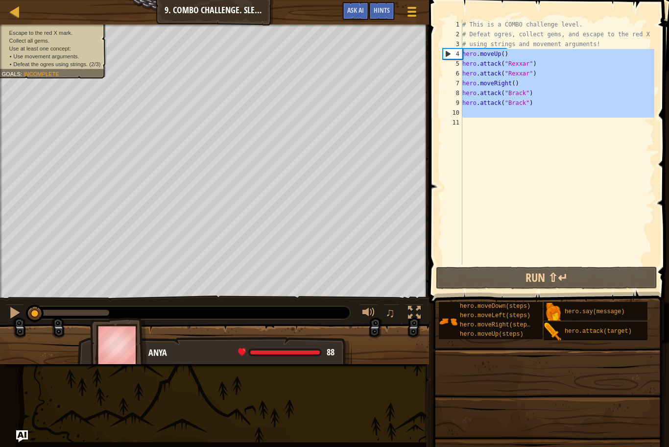
drag, startPoint x: 531, startPoint y: 118, endPoint x: 464, endPoint y: 56, distance: 92.2
click at [464, 56] on div "# This is a COMBO challenge level. # Defeat [PERSON_NAME], collect gems, and es…" at bounding box center [557, 152] width 194 height 264
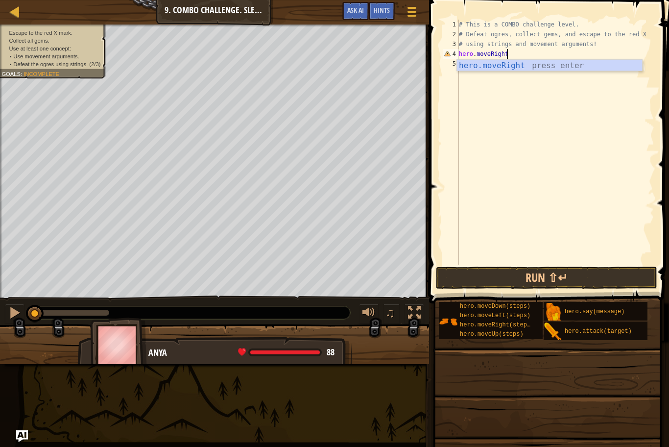
scroll to position [4, 7]
type textarea "hero.moveRight(2)"
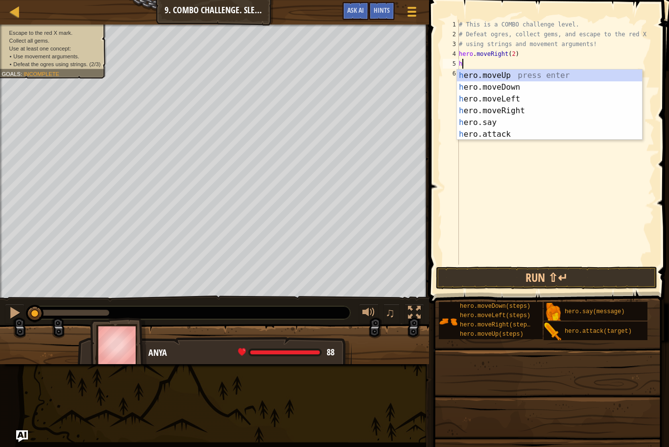
scroll to position [4, 0]
click at [518, 135] on div "he ro.moveUp press enter he ro.moveDown press enter he ro.moveLeft press enter …" at bounding box center [549, 117] width 185 height 94
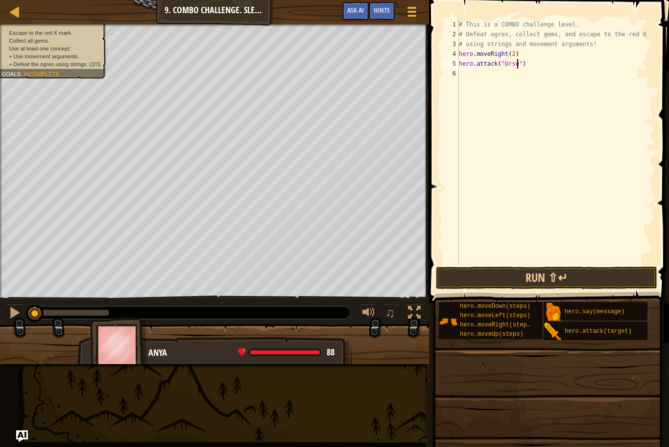
scroll to position [4, 9]
type textarea "hero.attack("Ursa")"
drag, startPoint x: 524, startPoint y: 64, endPoint x: 459, endPoint y: 63, distance: 65.6
click at [459, 63] on div "# This is a COMBO challenge level. # Defeat [PERSON_NAME], collect gems, and es…" at bounding box center [555, 152] width 197 height 264
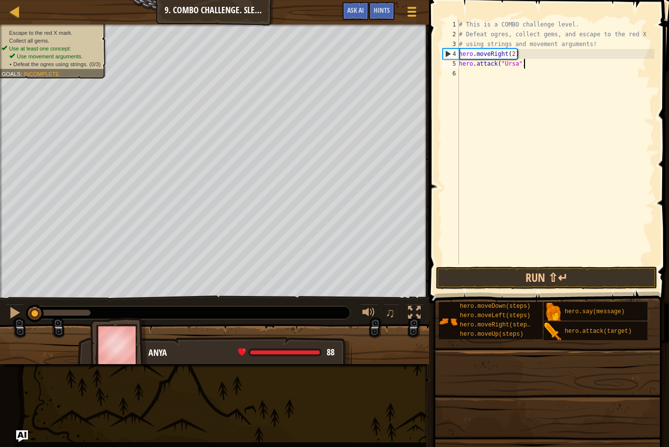
type textarea "hero.attack("Ursa")"
click at [461, 72] on div "# This is a COMBO challenge level. # Defeat [PERSON_NAME], collect gems, and es…" at bounding box center [555, 152] width 197 height 264
type textarea "hero.attack("Ursa")"
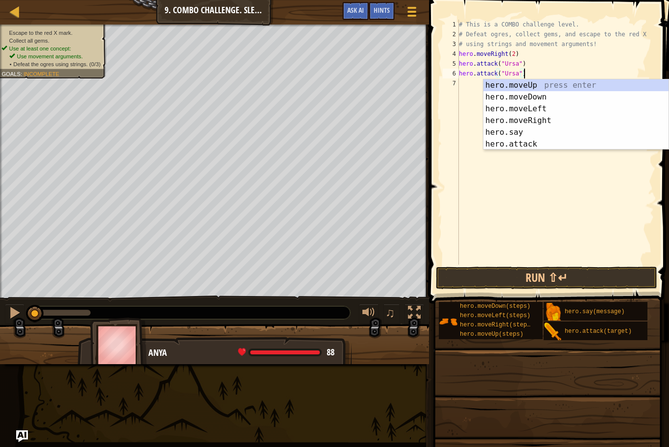
click at [463, 78] on div "# This is a COMBO challenge level. # Defeat [PERSON_NAME], collect gems, and es…" at bounding box center [555, 152] width 197 height 264
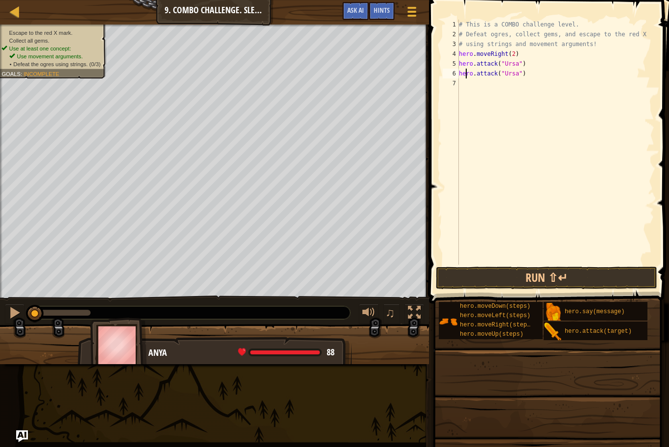
click at [467, 82] on div "# This is a COMBO challenge level. # Defeat [PERSON_NAME], collect gems, and es…" at bounding box center [555, 152] width 197 height 264
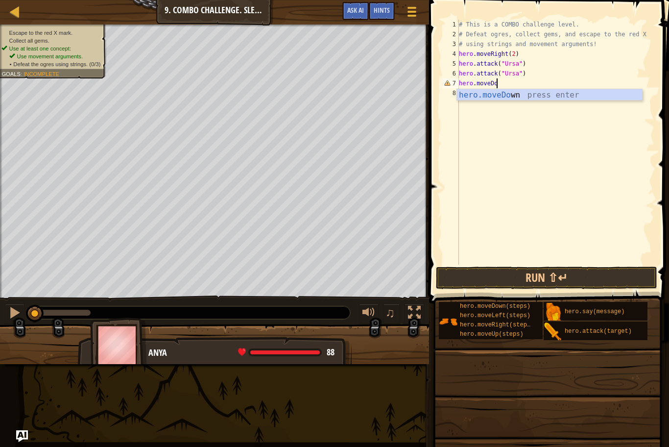
scroll to position [4, 6]
type textarea "hero.moveDown()"
type textarea "hero.moveLeft(2)"
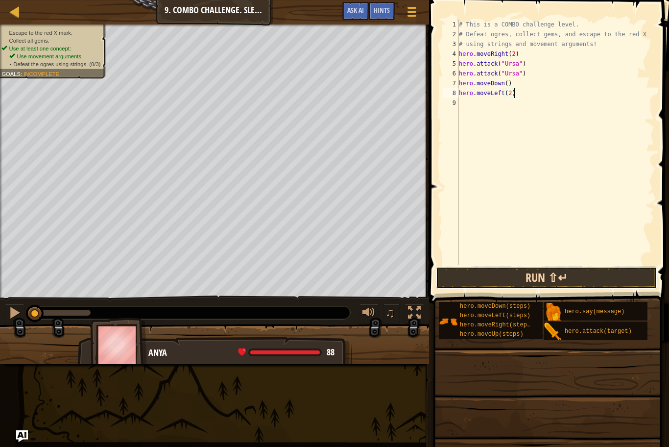
click at [475, 271] on button "Run ⇧↵" at bounding box center [546, 277] width 221 height 23
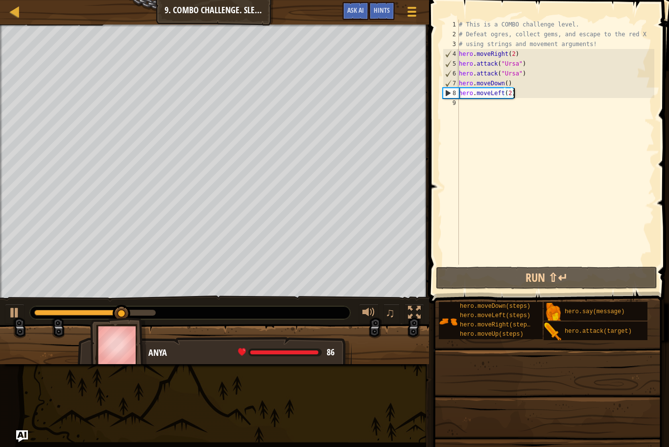
click at [464, 107] on div "# This is a COMBO challenge level. # Defeat [PERSON_NAME], collect gems, and es…" at bounding box center [555, 152] width 197 height 264
click at [464, 104] on div "# This is a COMBO challenge level. # Defeat [PERSON_NAME], collect gems, and es…" at bounding box center [555, 152] width 197 height 264
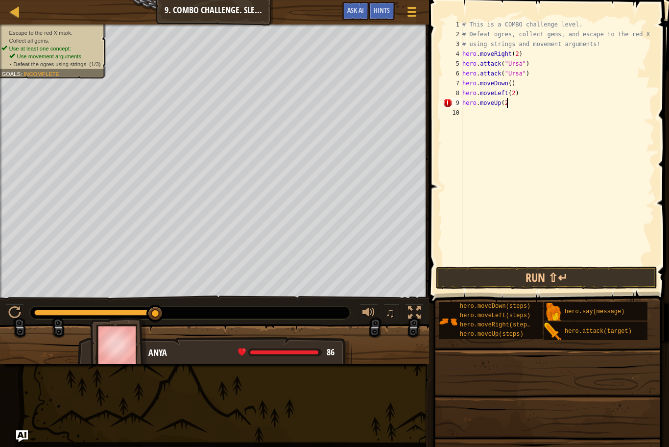
type textarea "hero.moveUp(2)"
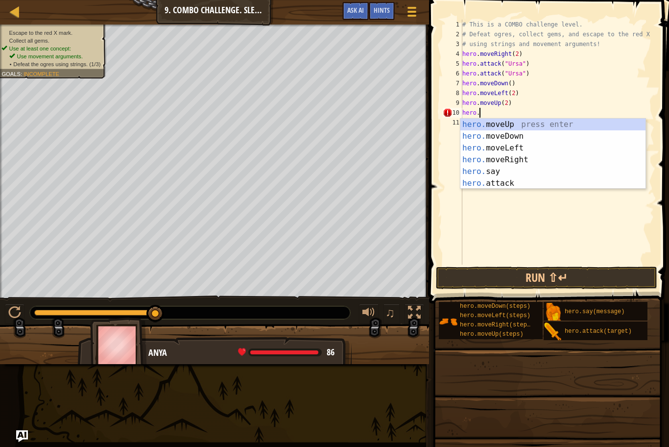
scroll to position [4, 2]
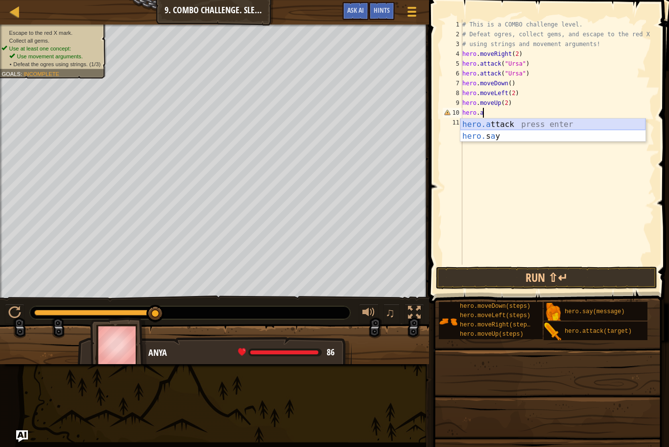
click at [503, 124] on div "hero.a ttack press enter hero. s a y press enter" at bounding box center [552, 141] width 185 height 47
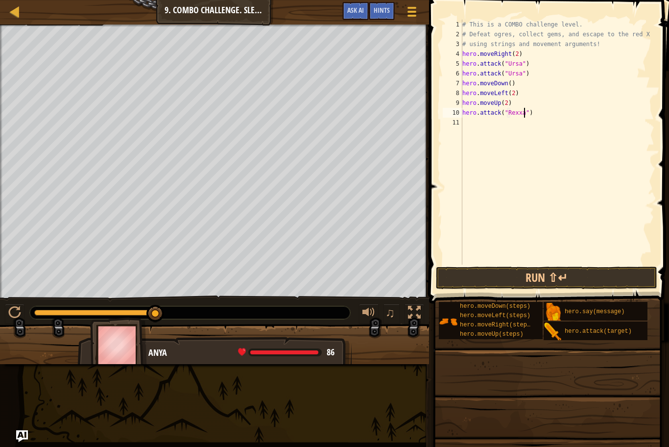
type textarea "hero.attack("Rexxar")"
click at [476, 121] on div "# This is a COMBO challenge level. # Defeat [PERSON_NAME], collect gems, and es…" at bounding box center [557, 152] width 194 height 264
click at [471, 119] on div "# This is a COMBO challenge level. # Defeat [PERSON_NAME], collect gems, and es…" at bounding box center [557, 152] width 194 height 264
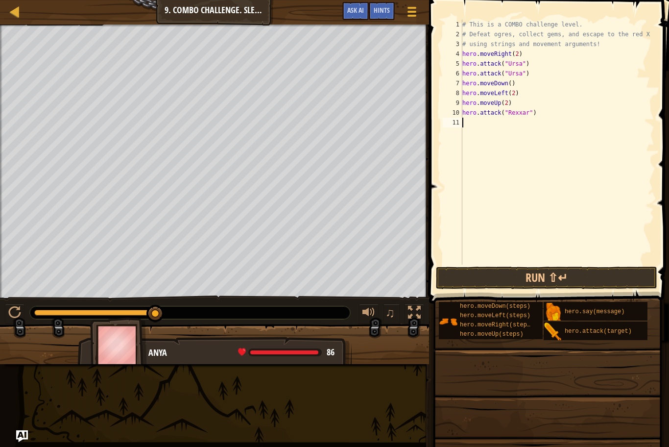
click at [471, 119] on div "# This is a COMBO challenge level. # Defeat [PERSON_NAME], collect gems, and es…" at bounding box center [557, 152] width 194 height 264
click at [470, 114] on div "# This is a COMBO challenge level. # Defeat [PERSON_NAME], collect gems, and es…" at bounding box center [557, 152] width 194 height 264
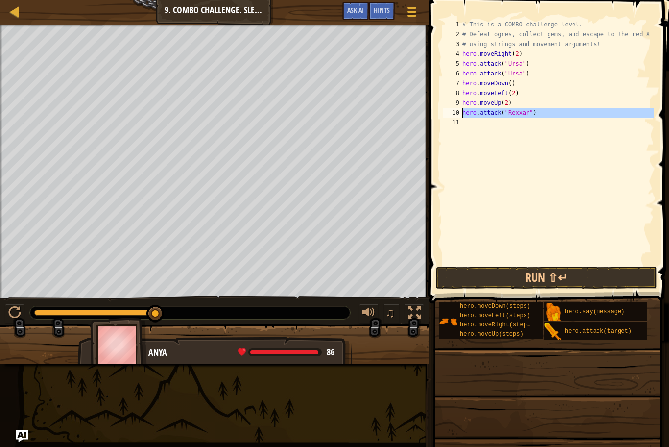
type textarea "hero.attack("Rexxar")"
click at [470, 121] on div "# This is a COMBO challenge level. # Defeat [PERSON_NAME], collect gems, and es…" at bounding box center [557, 142] width 194 height 245
paste textarea "h"
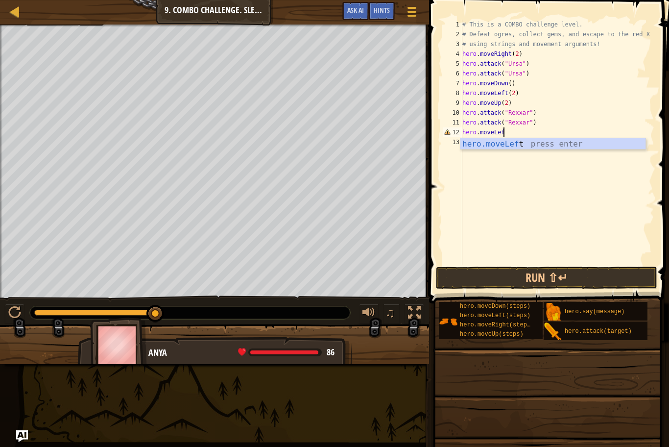
scroll to position [4, 6]
type textarea "hero.moveLeft()"
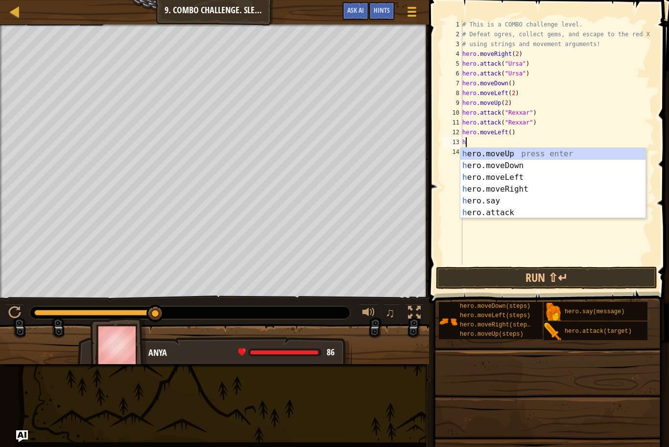
scroll to position [4, 0]
click at [492, 210] on div "he ro.moveUp press enter he ro.moveDown press enter he ro.moveLeft press enter …" at bounding box center [552, 195] width 185 height 94
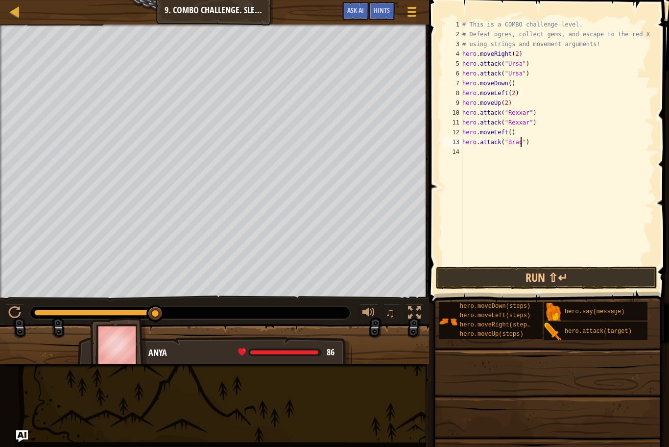
scroll to position [4, 9]
click at [486, 146] on div "# This is a COMBO challenge level. # Defeat [PERSON_NAME], collect gems, and es…" at bounding box center [557, 152] width 194 height 264
type textarea "hero.attack("Brack")"
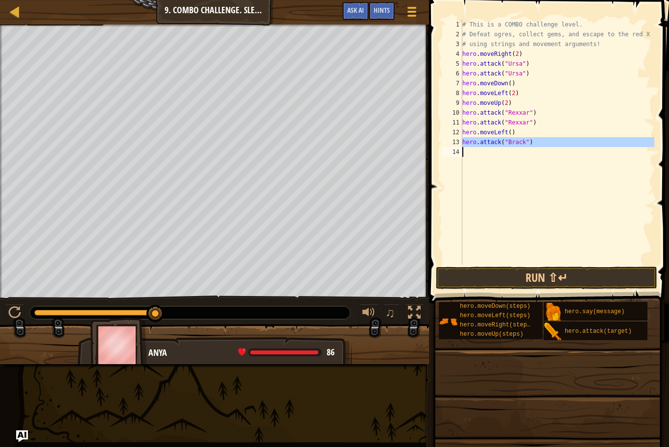
click at [483, 155] on div "# This is a COMBO challenge level. # Defeat [PERSON_NAME], collect gems, and es…" at bounding box center [557, 142] width 194 height 245
paste textarea "h"
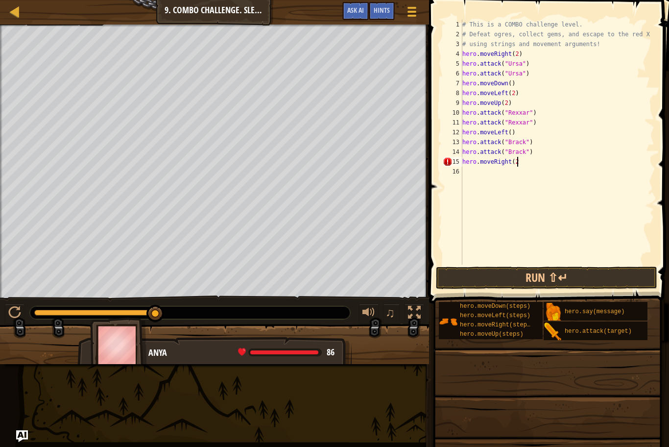
scroll to position [4, 8]
click at [555, 278] on button "Run ⇧↵" at bounding box center [546, 277] width 221 height 23
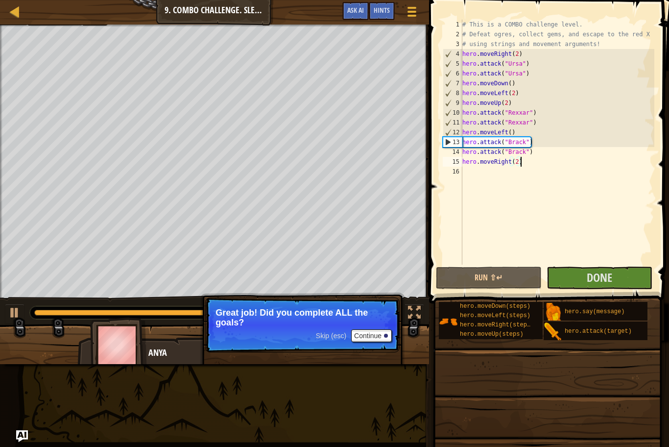
click at [499, 127] on div "# This is a COMBO challenge level. # Defeat [PERSON_NAME], collect gems, and es…" at bounding box center [557, 152] width 194 height 264
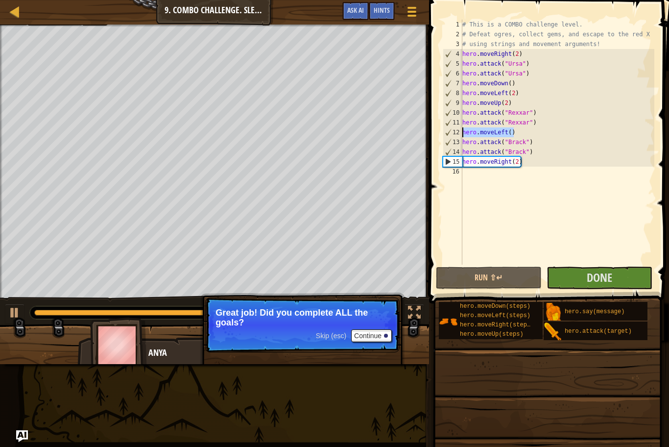
drag, startPoint x: 513, startPoint y: 133, endPoint x: 464, endPoint y: 131, distance: 49.5
click at [464, 131] on div "# This is a COMBO challenge level. # Defeat [PERSON_NAME], collect gems, and es…" at bounding box center [557, 152] width 194 height 264
type textarea "hero.moveLeft()"
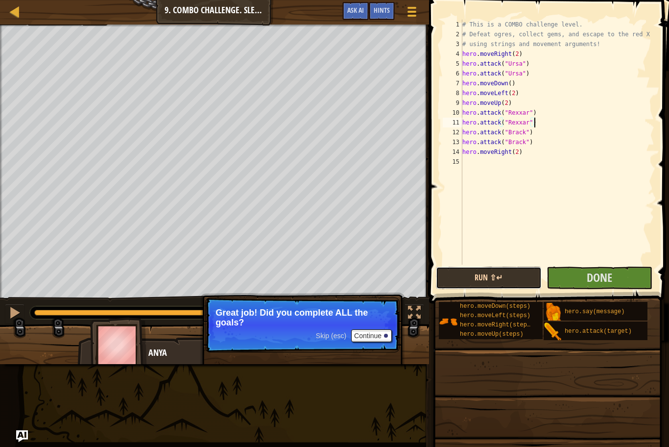
click at [516, 275] on button "Run ⇧↵" at bounding box center [489, 277] width 106 height 23
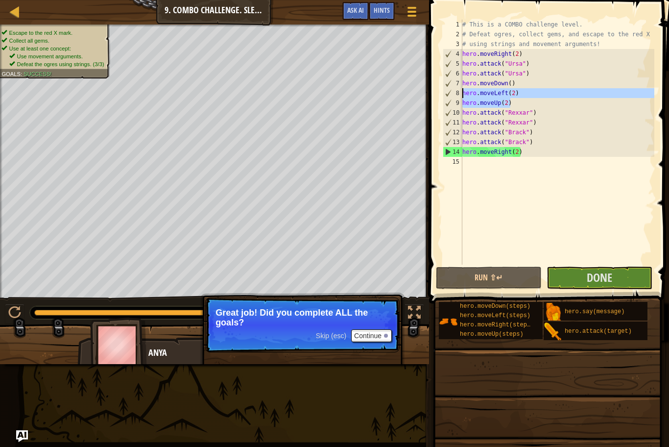
drag, startPoint x: 510, startPoint y: 102, endPoint x: 460, endPoint y: 94, distance: 51.1
click at [460, 94] on div "hero.attack("Rexxar") 1 2 3 4 5 6 7 8 9 10 11 12 13 14 15 # This is a COMBO cha…" at bounding box center [547, 142] width 213 height 245
type textarea "hero.moveLeft(2) hero.moveUp(2)"
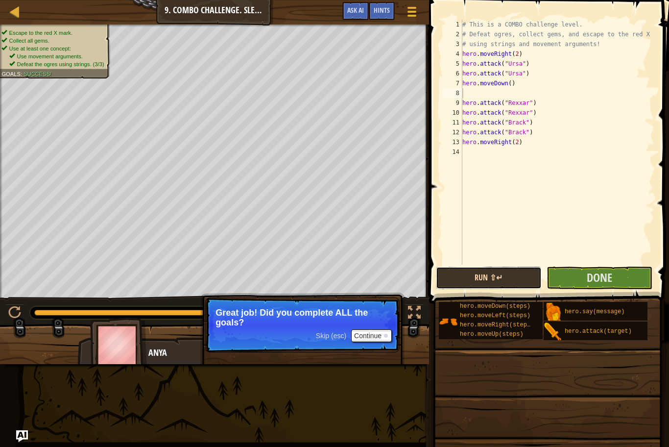
click at [490, 279] on button "Run ⇧↵" at bounding box center [489, 277] width 106 height 23
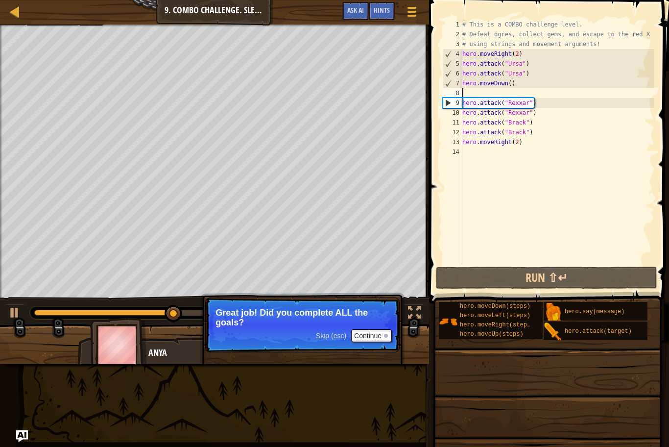
click at [467, 93] on div "# This is a COMBO challenge level. # Defeat [PERSON_NAME], collect gems, and es…" at bounding box center [557, 152] width 194 height 264
paste textarea "hero.moveUp(2)"
type textarea "hero.moveUp(2)"
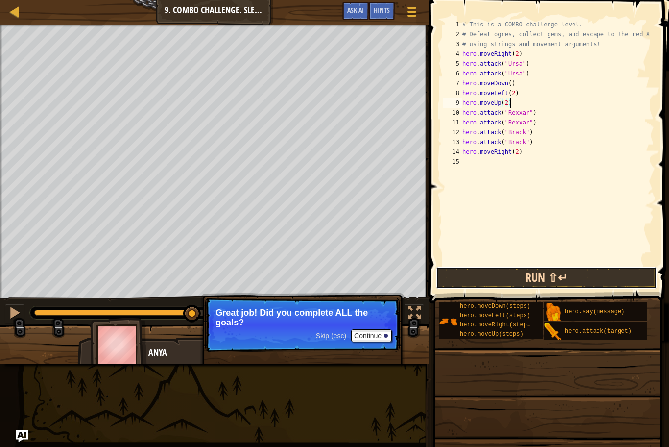
click at [493, 269] on button "Run ⇧↵" at bounding box center [546, 277] width 221 height 23
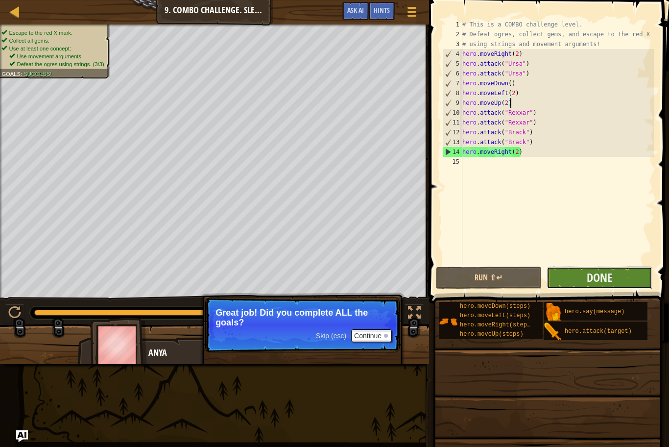
click at [557, 276] on button "Done" at bounding box center [599, 277] width 106 height 23
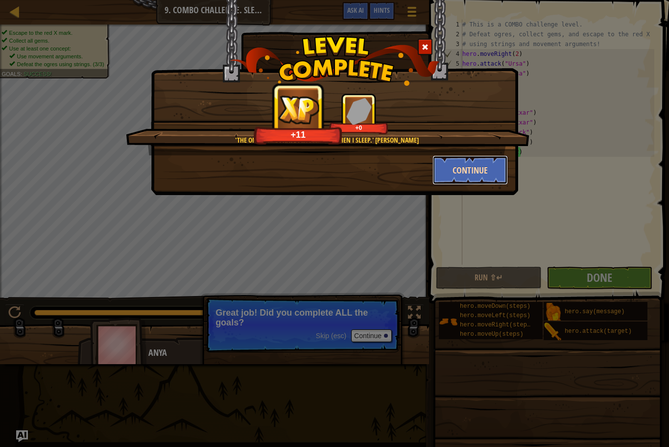
click at [458, 170] on button "Continue" at bounding box center [470, 169] width 76 height 29
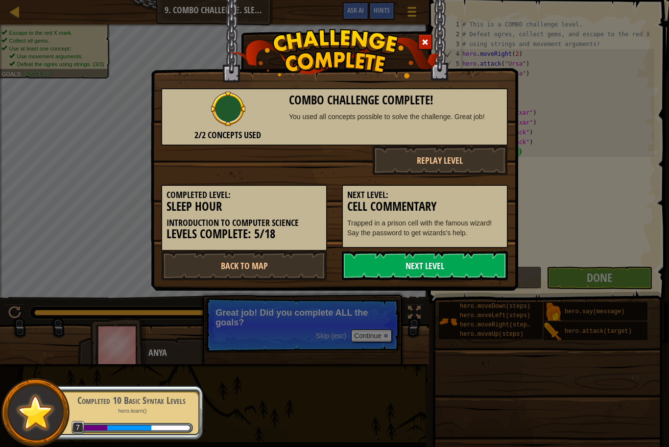
click at [409, 266] on link "Next Level" at bounding box center [425, 265] width 166 height 29
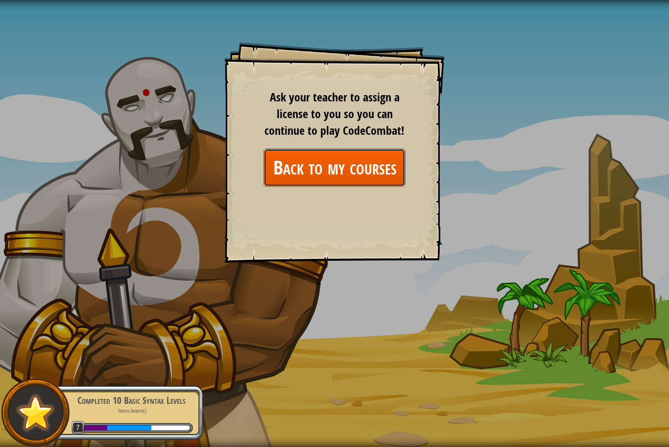
click at [362, 173] on link "Back to my courses" at bounding box center [334, 167] width 142 height 38
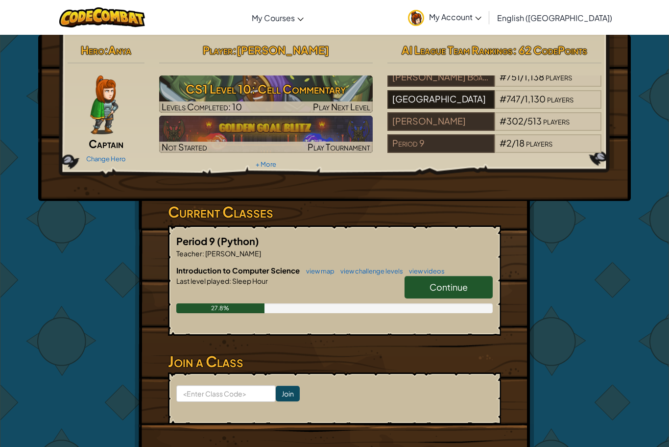
scroll to position [32, 0]
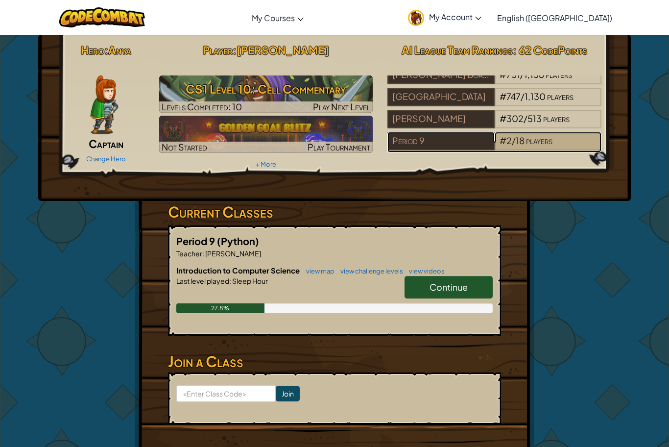
click at [518, 143] on span "18" at bounding box center [520, 140] width 9 height 11
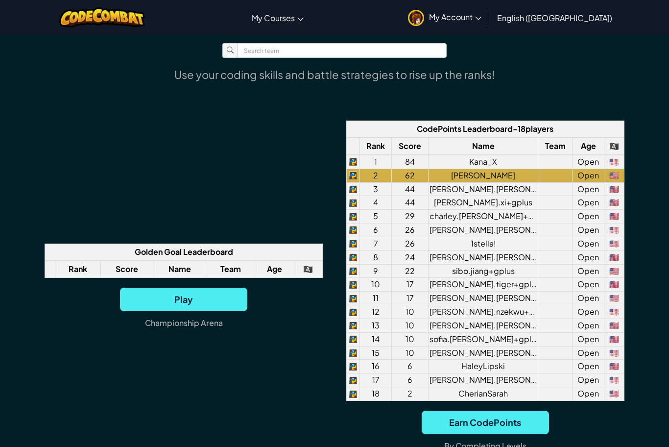
scroll to position [669, 0]
